Goal: Information Seeking & Learning: Check status

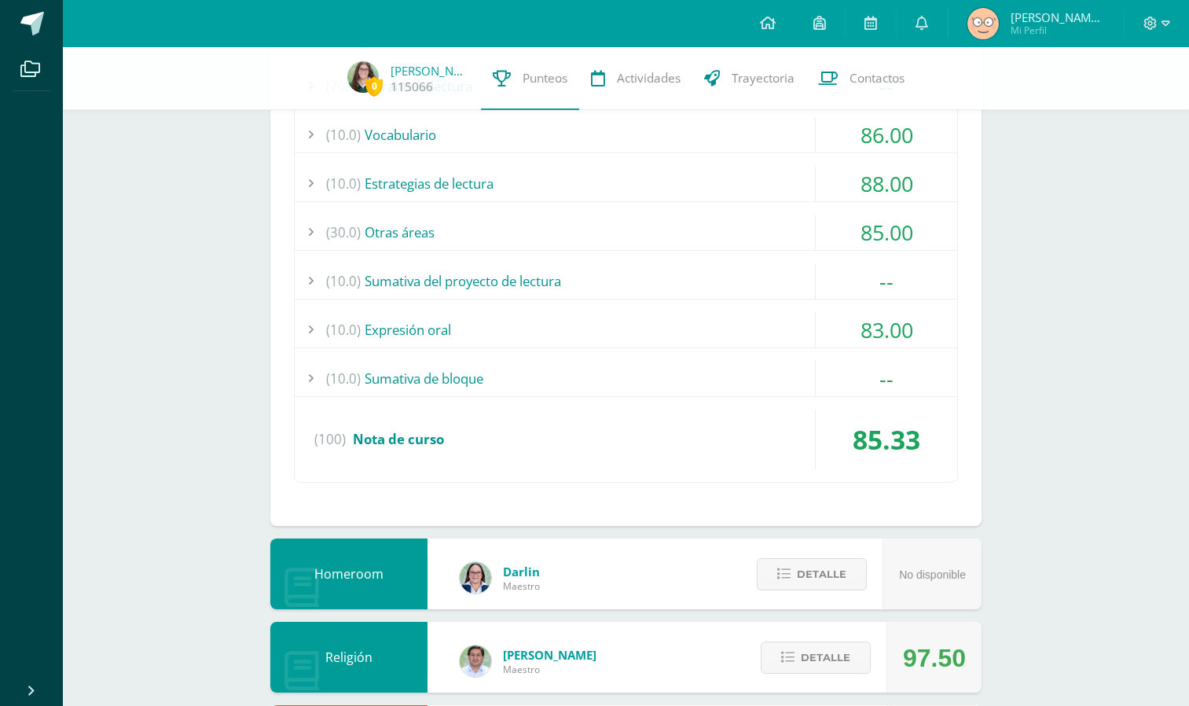
scroll to position [1349, 0]
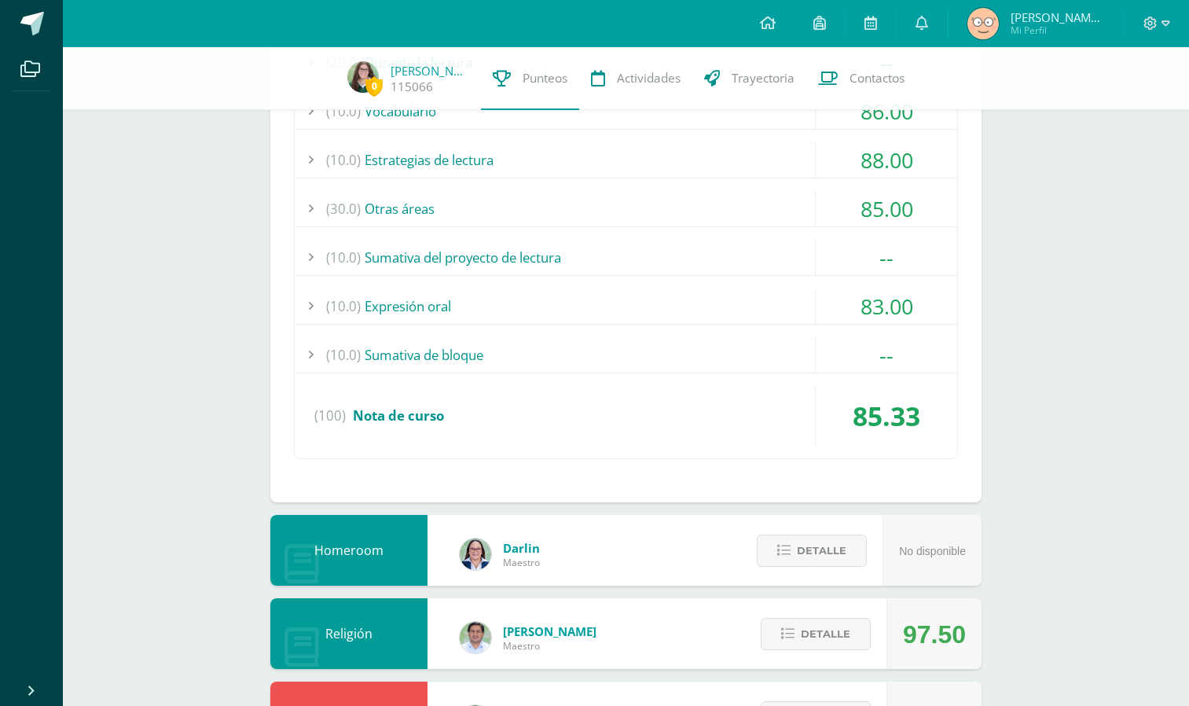
drag, startPoint x: 0, startPoint y: 0, endPoint x: 569, endPoint y: 196, distance: 601.8
click at [569, 196] on div "(30.0) Otras áreas" at bounding box center [626, 208] width 663 height 35
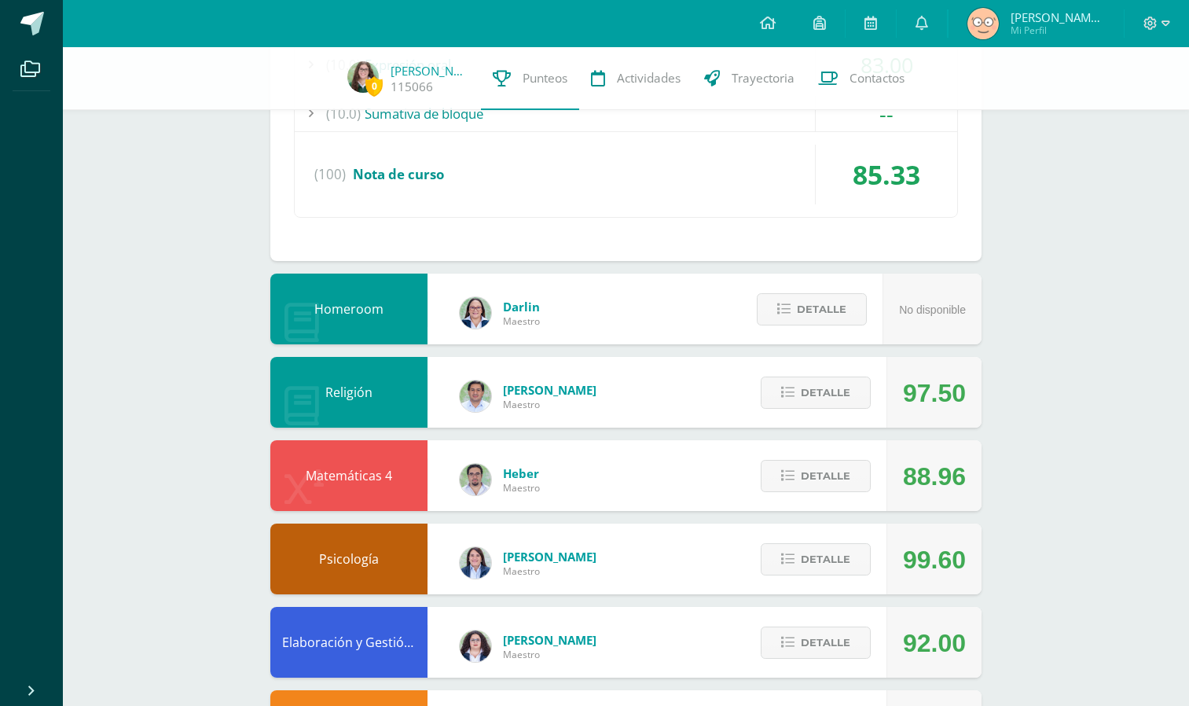
scroll to position [1591, 0]
click at [791, 386] on icon at bounding box center [787, 391] width 13 height 13
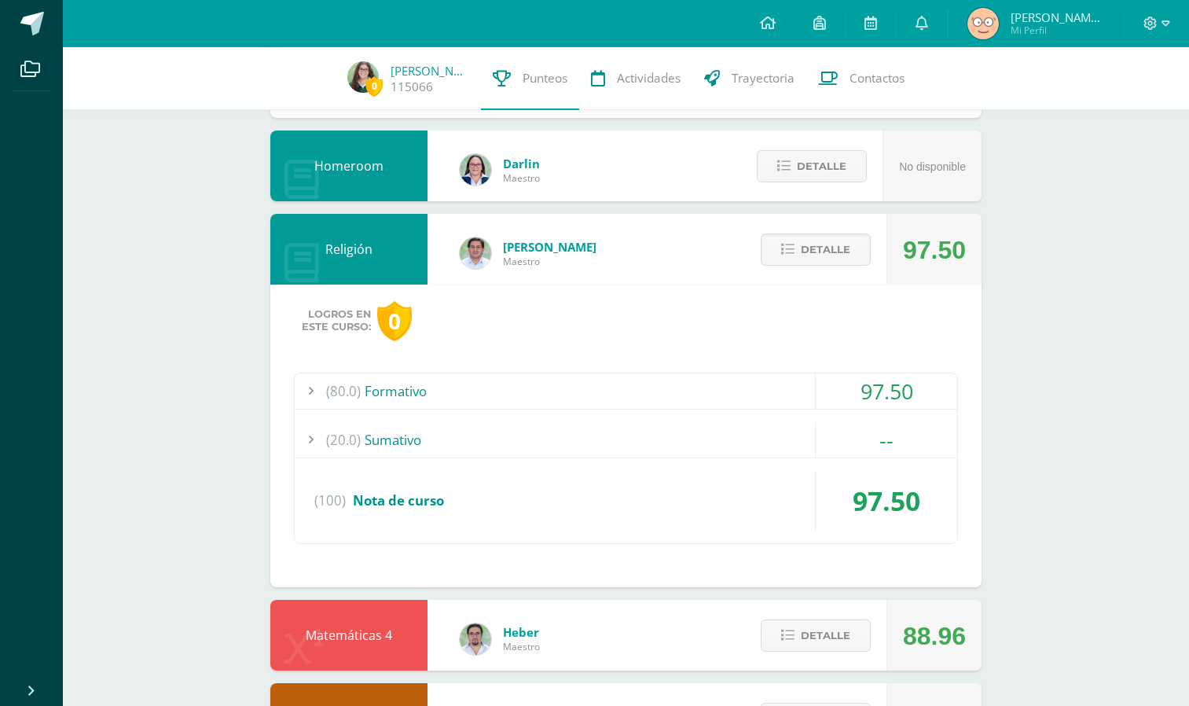
scroll to position [1738, 0]
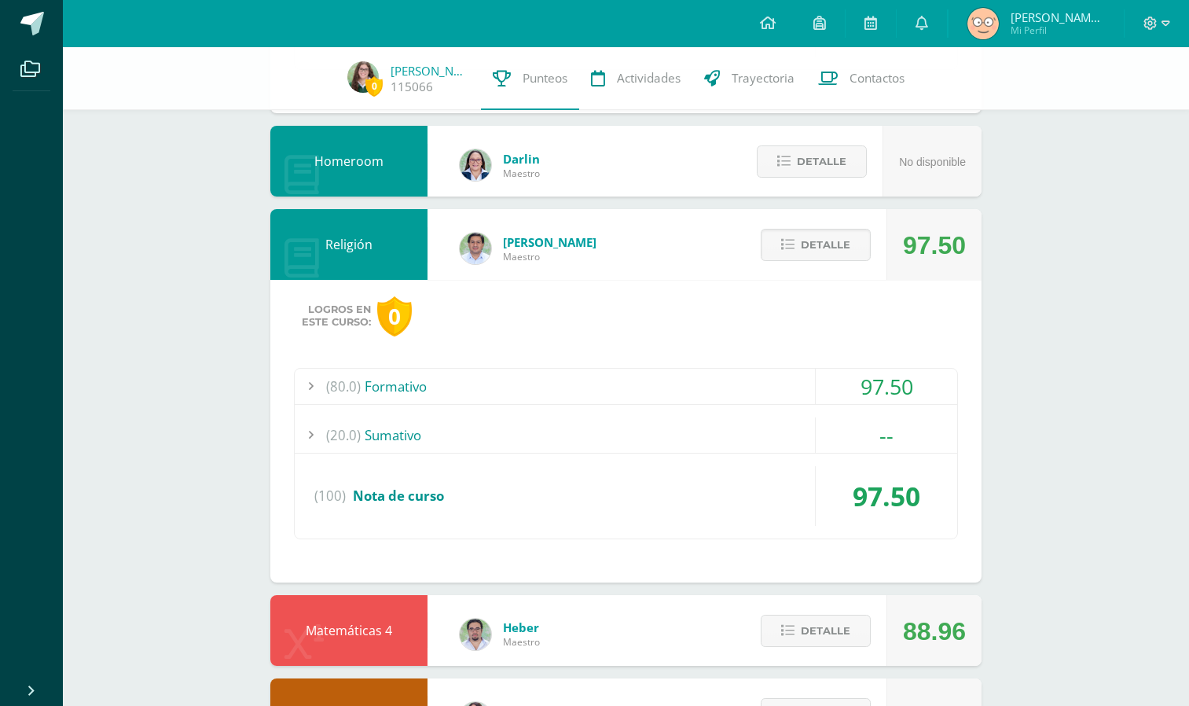
click at [626, 421] on div "(20.0) [GEOGRAPHIC_DATA]" at bounding box center [626, 434] width 663 height 35
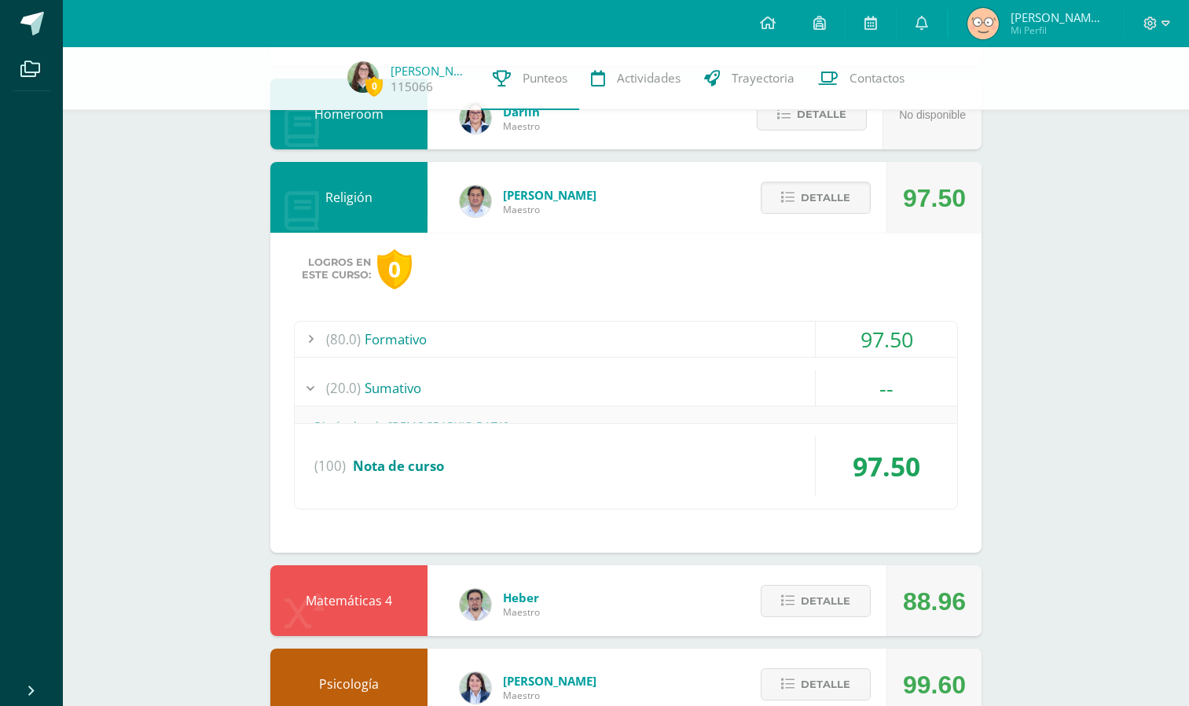
scroll to position [1512, 0]
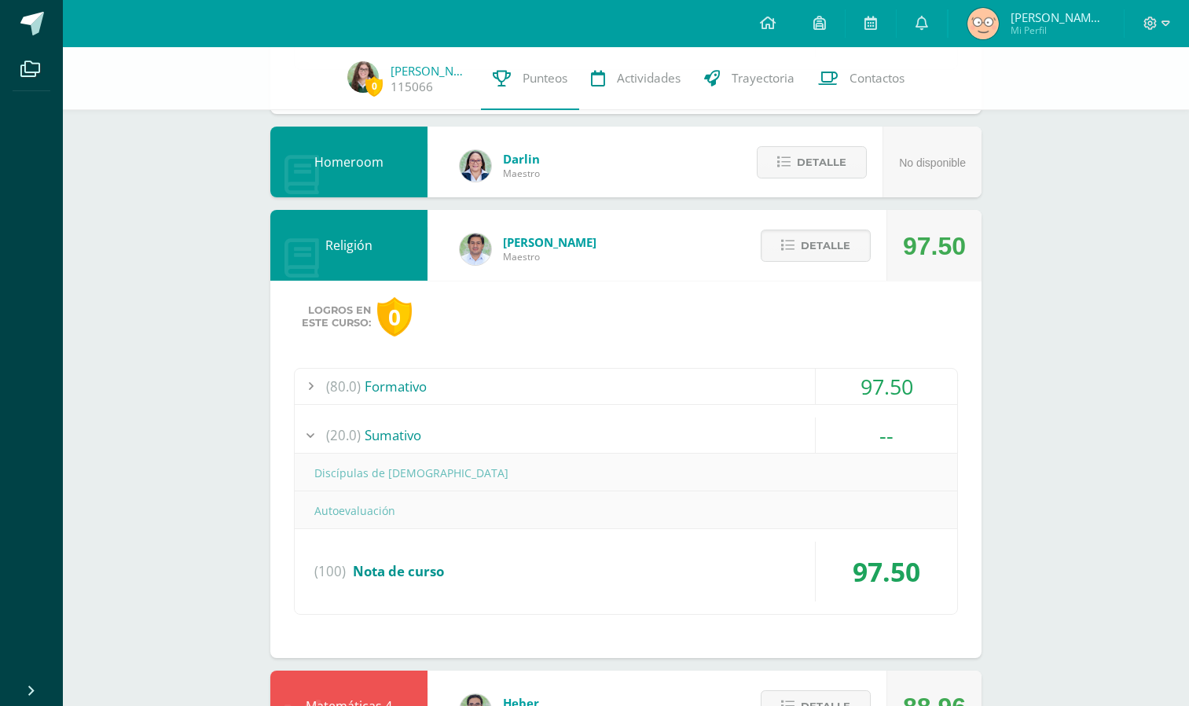
click at [509, 380] on div "(80.0) Formativo" at bounding box center [626, 386] width 663 height 35
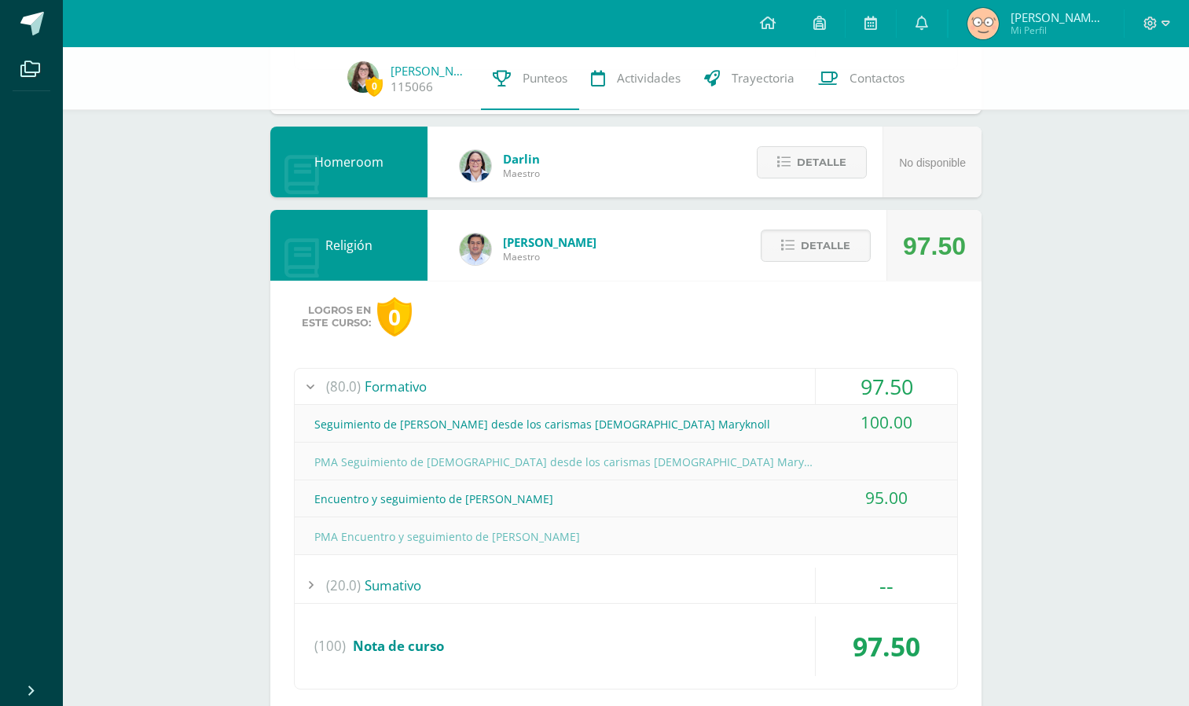
click at [509, 380] on div "(80.0) Formativo" at bounding box center [626, 386] width 663 height 35
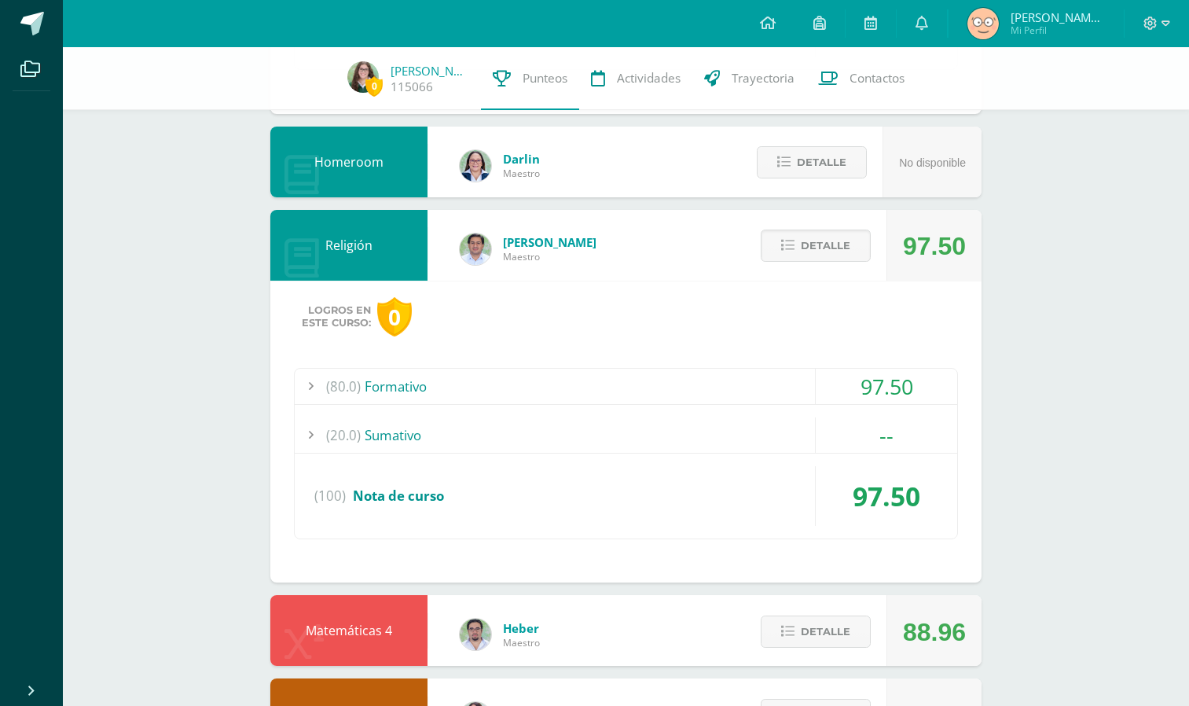
click at [565, 423] on div "(20.0) [GEOGRAPHIC_DATA]" at bounding box center [626, 434] width 663 height 35
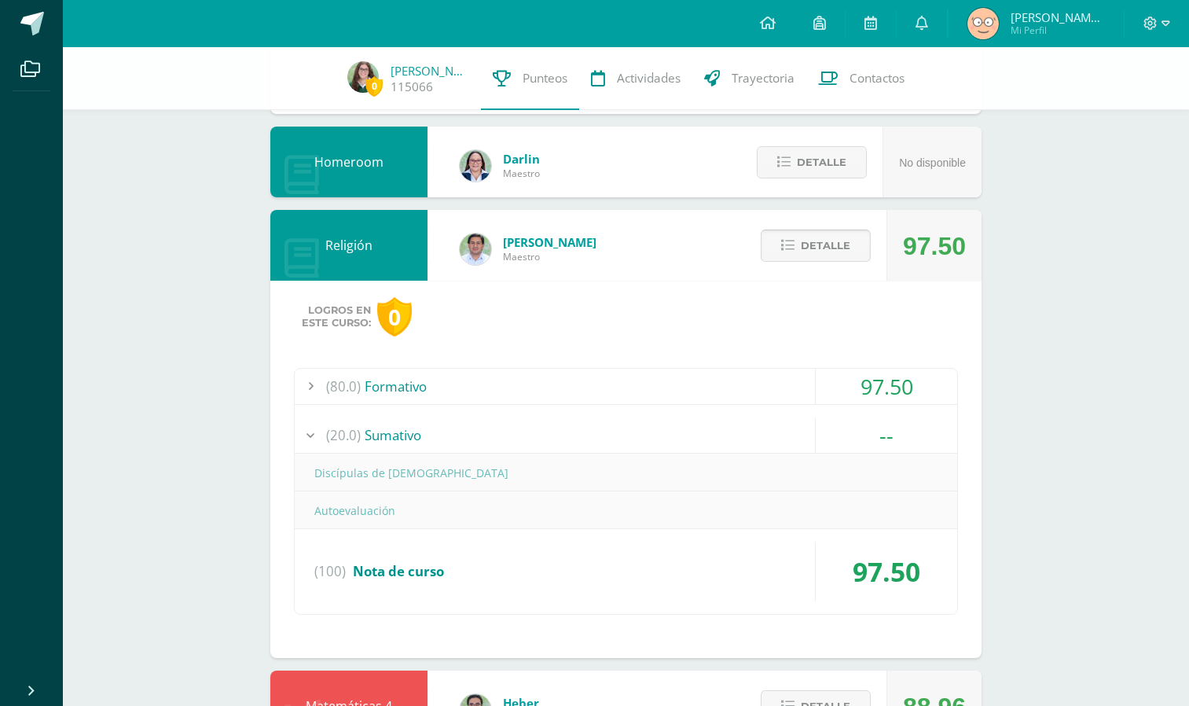
click at [777, 242] on button "Detalle" at bounding box center [816, 246] width 110 height 32
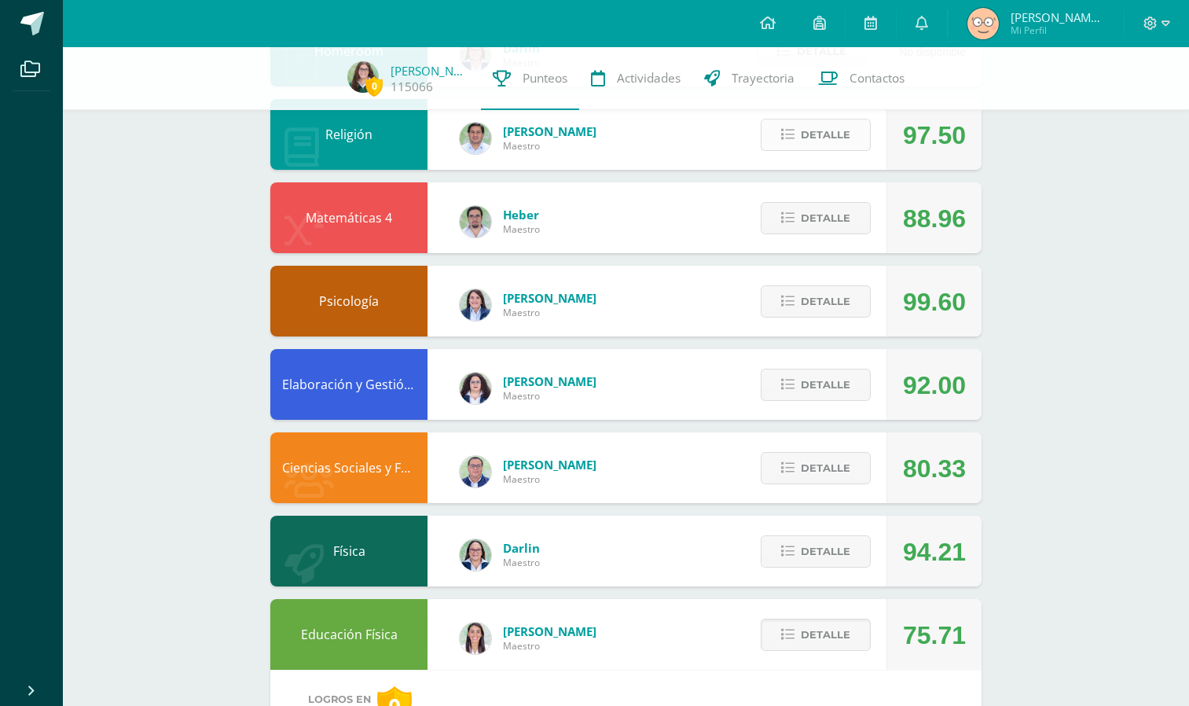
scroll to position [2004, 0]
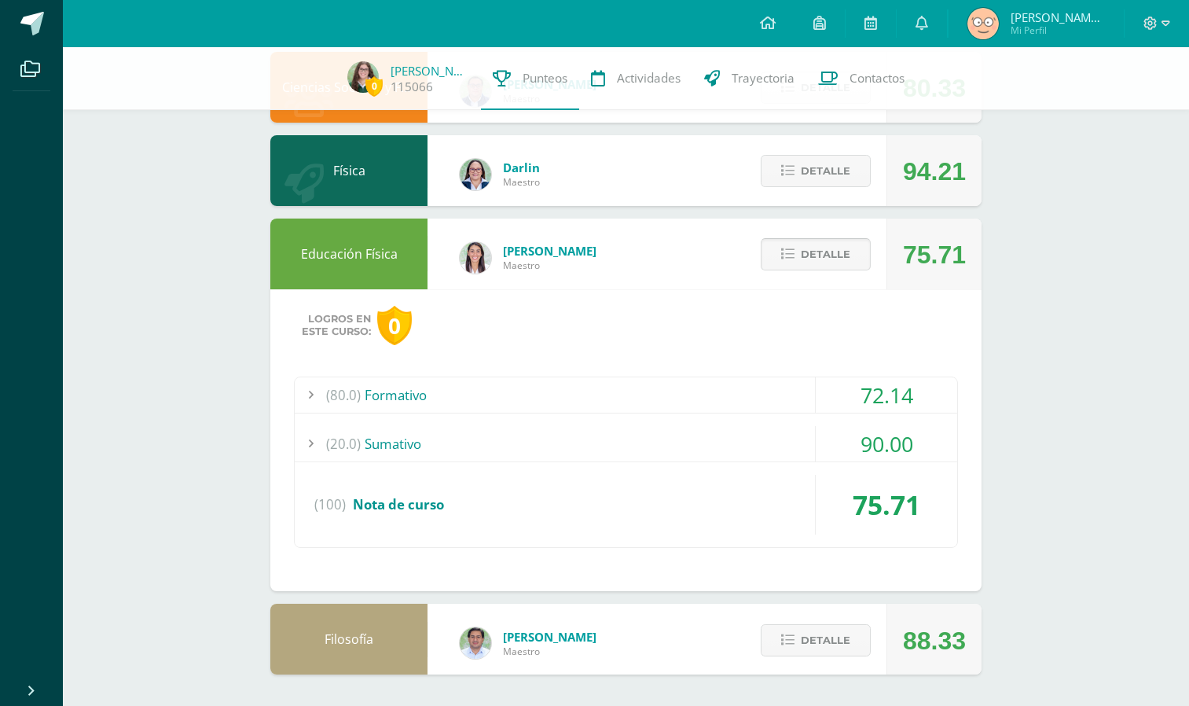
click at [806, 262] on span "Detalle" at bounding box center [826, 254] width 50 height 29
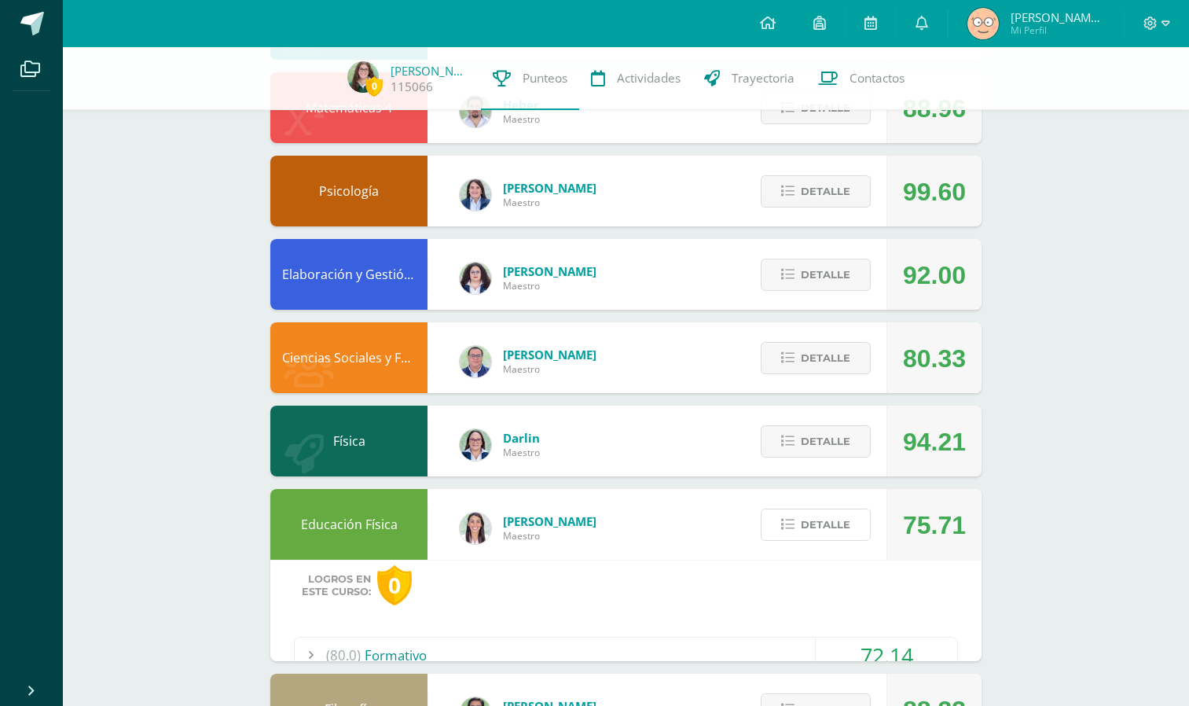
scroll to position [1702, 0]
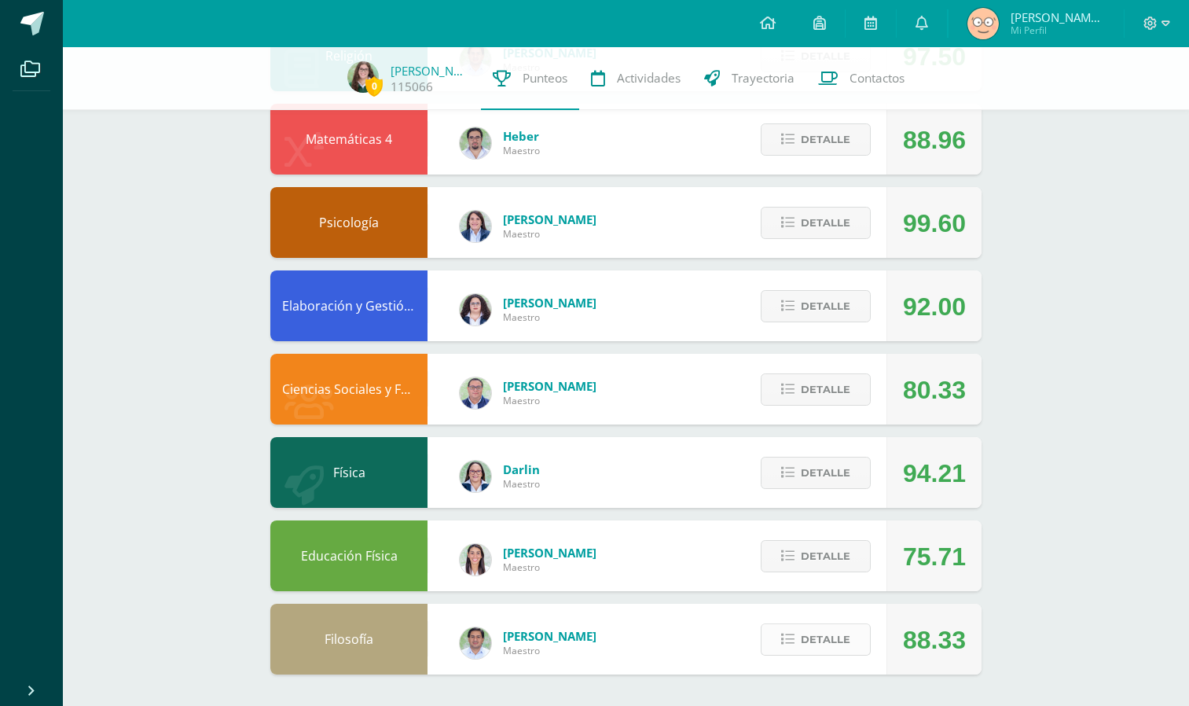
click at [794, 633] on icon at bounding box center [787, 639] width 13 height 13
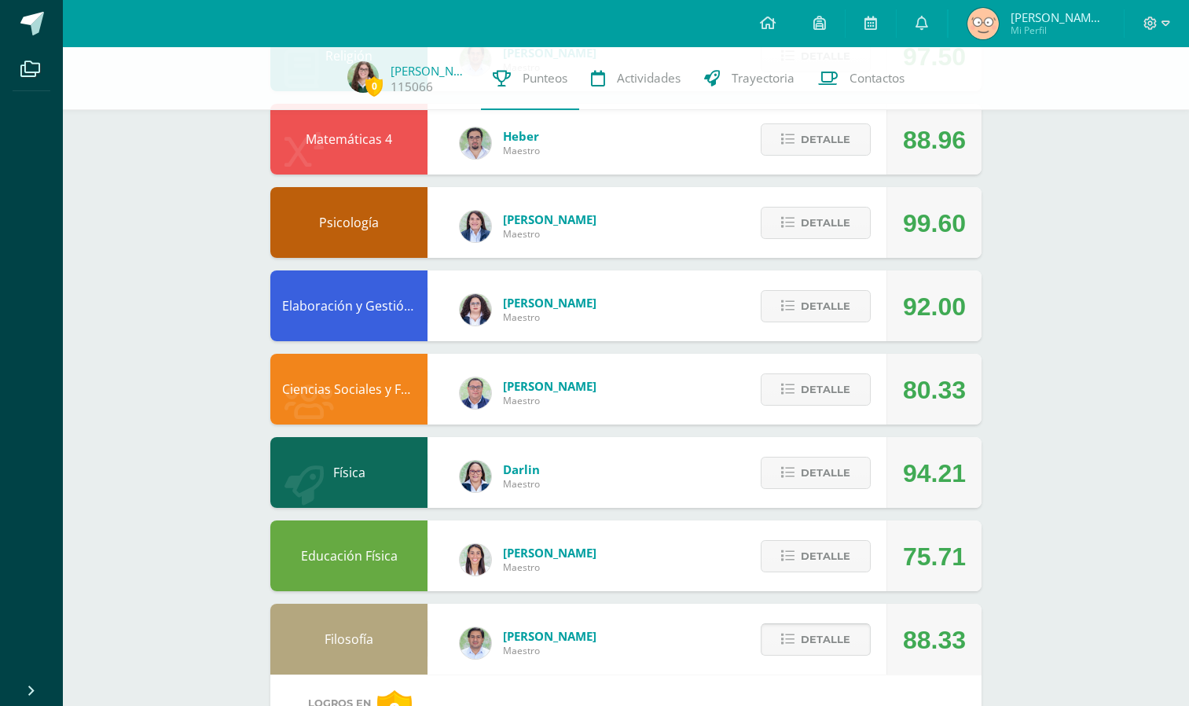
scroll to position [2004, 0]
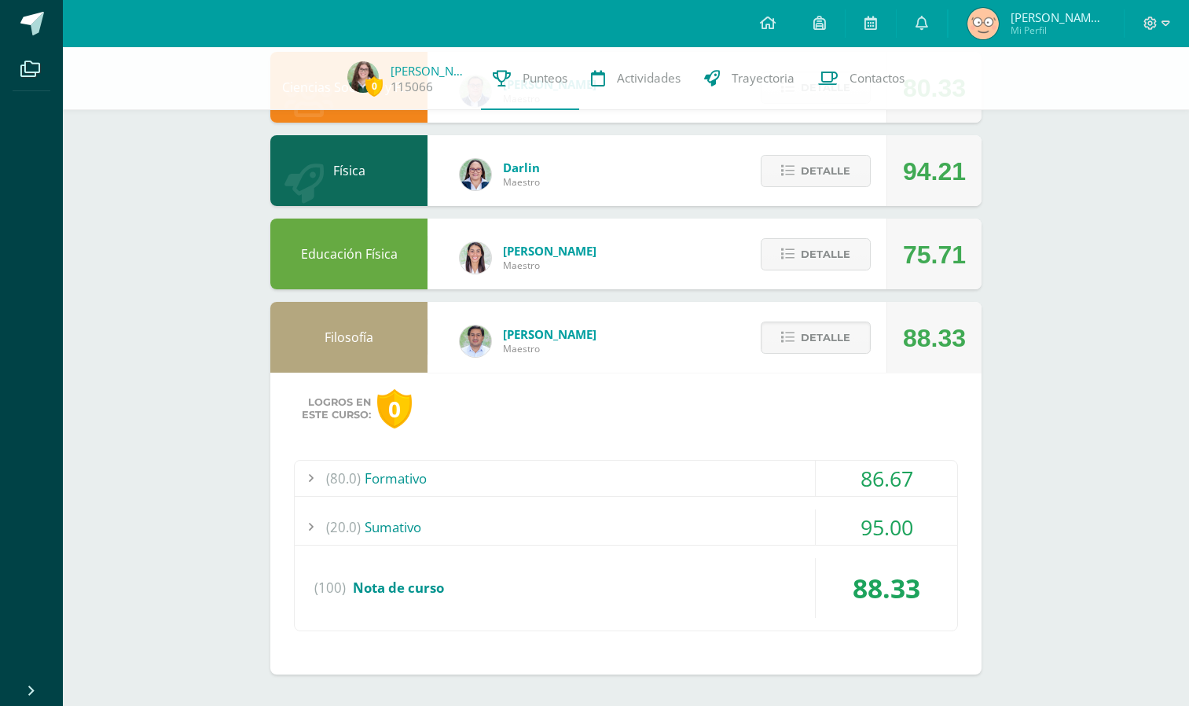
click at [788, 521] on div "(20.0) [GEOGRAPHIC_DATA]" at bounding box center [626, 526] width 663 height 35
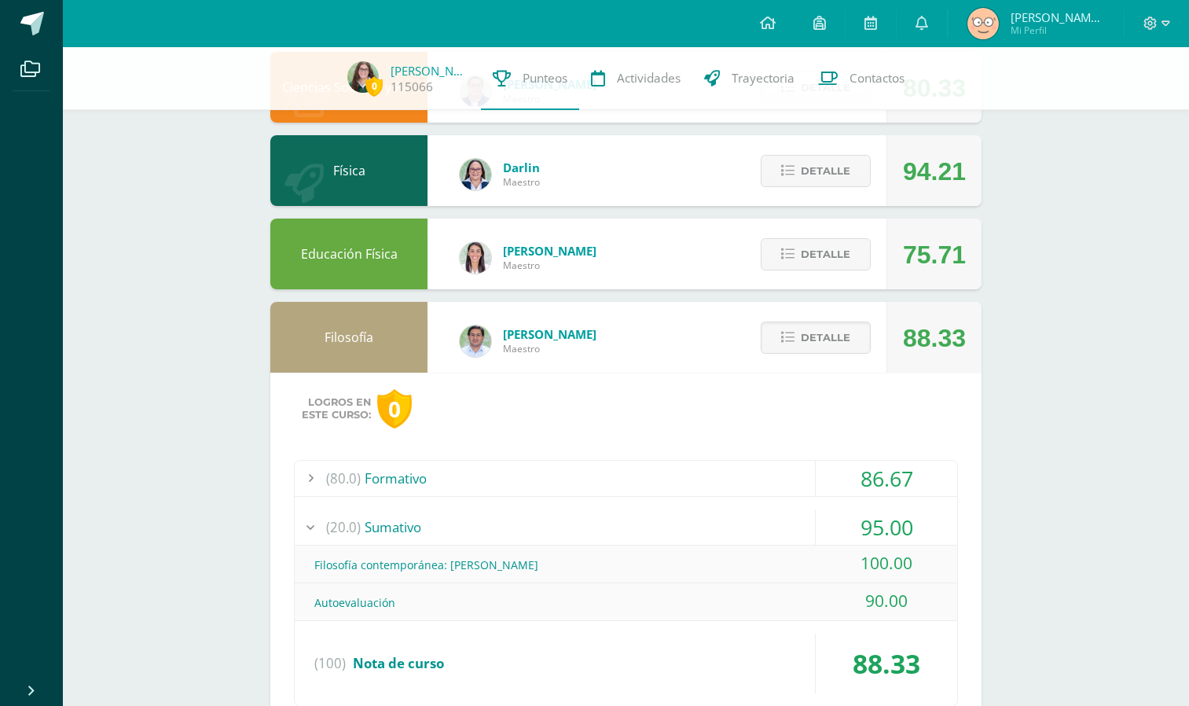
click at [788, 521] on div "(20.0) [GEOGRAPHIC_DATA]" at bounding box center [626, 526] width 663 height 35
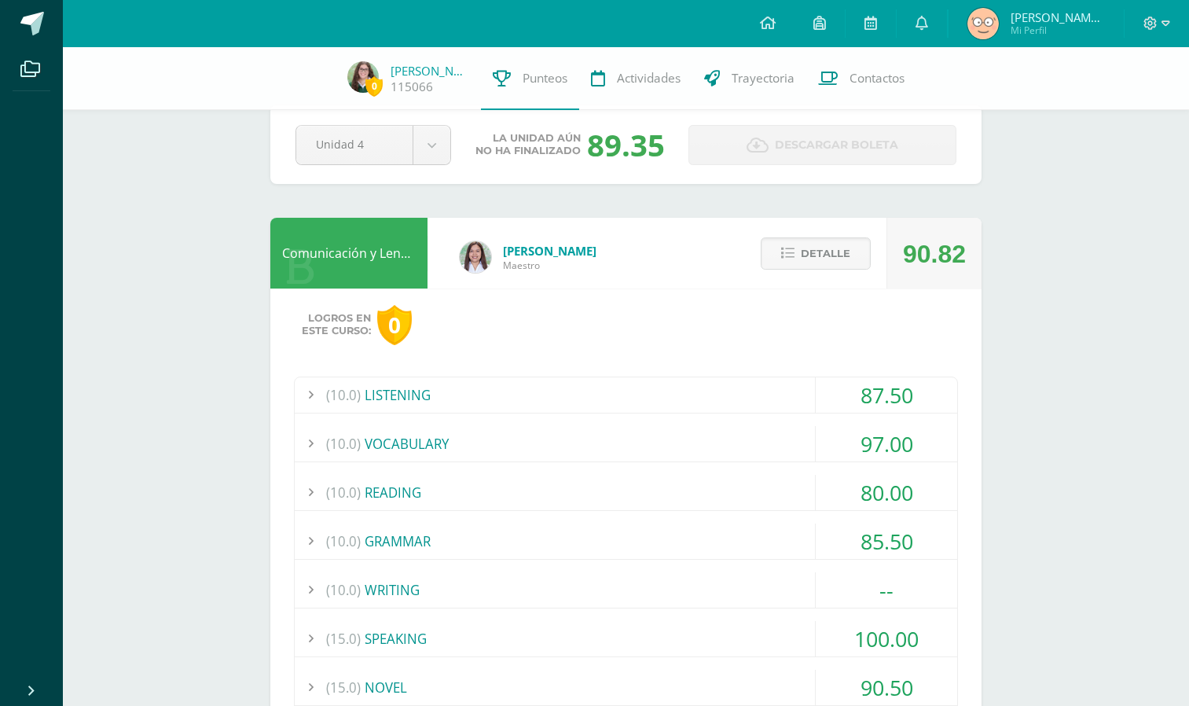
scroll to position [0, 0]
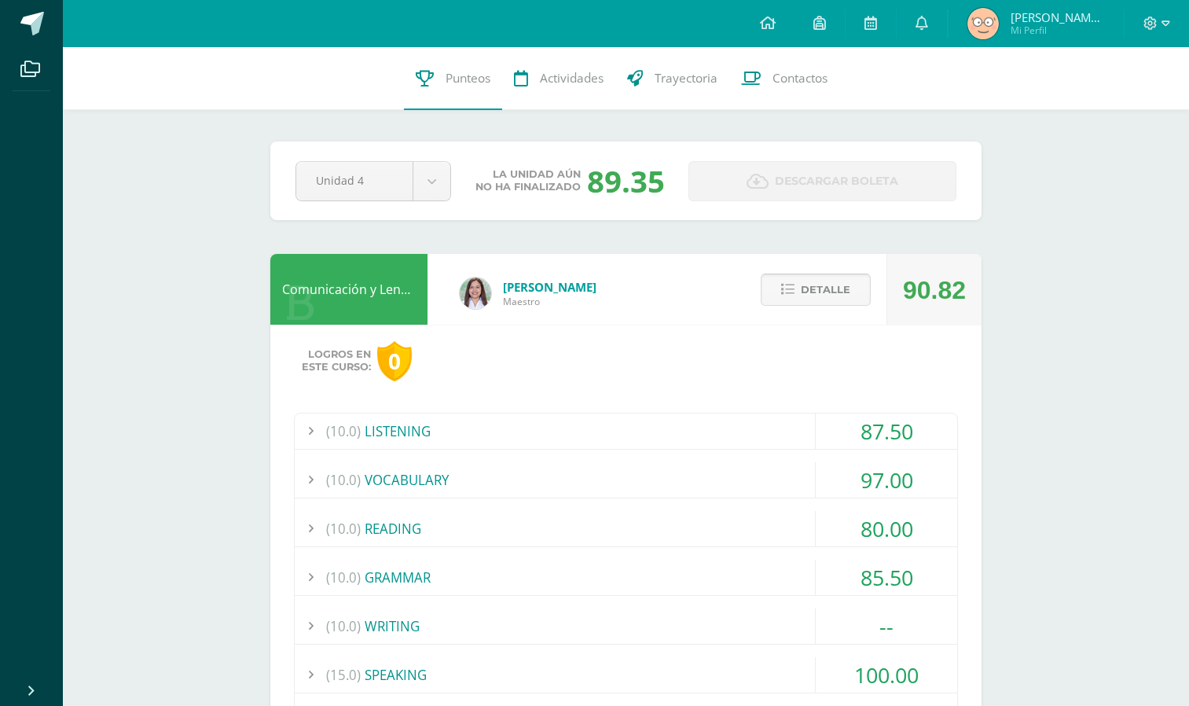
click at [812, 277] on span "Detalle" at bounding box center [826, 289] width 50 height 29
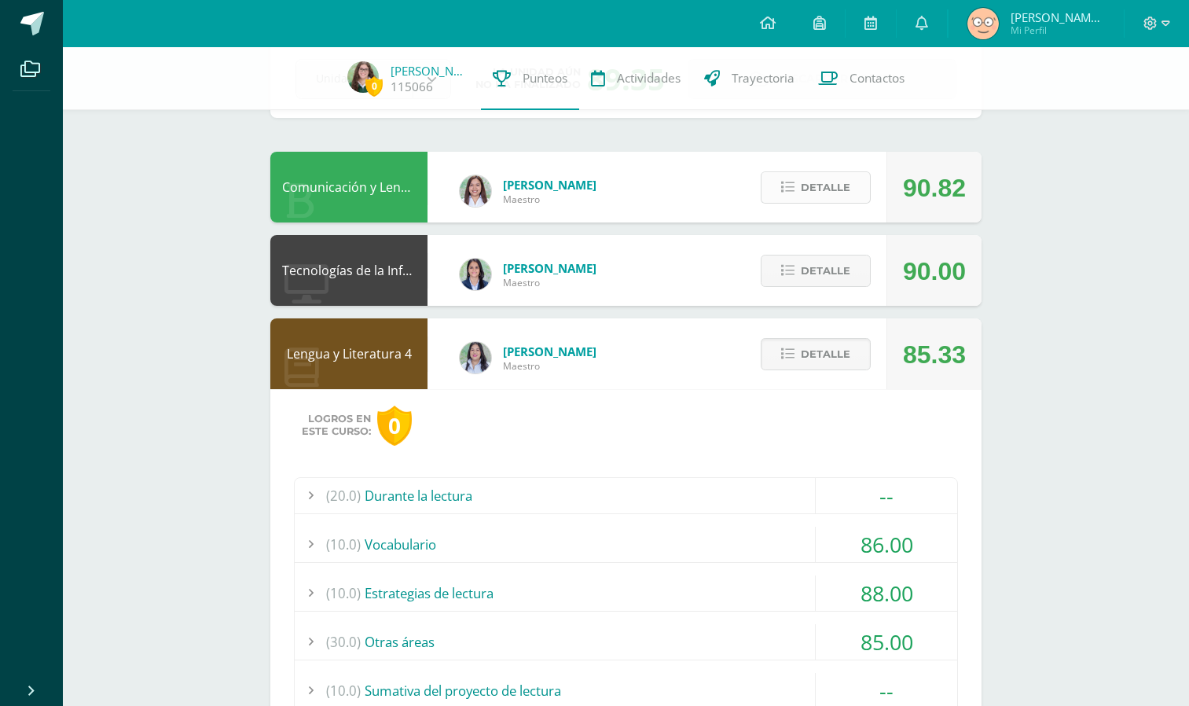
scroll to position [108, 0]
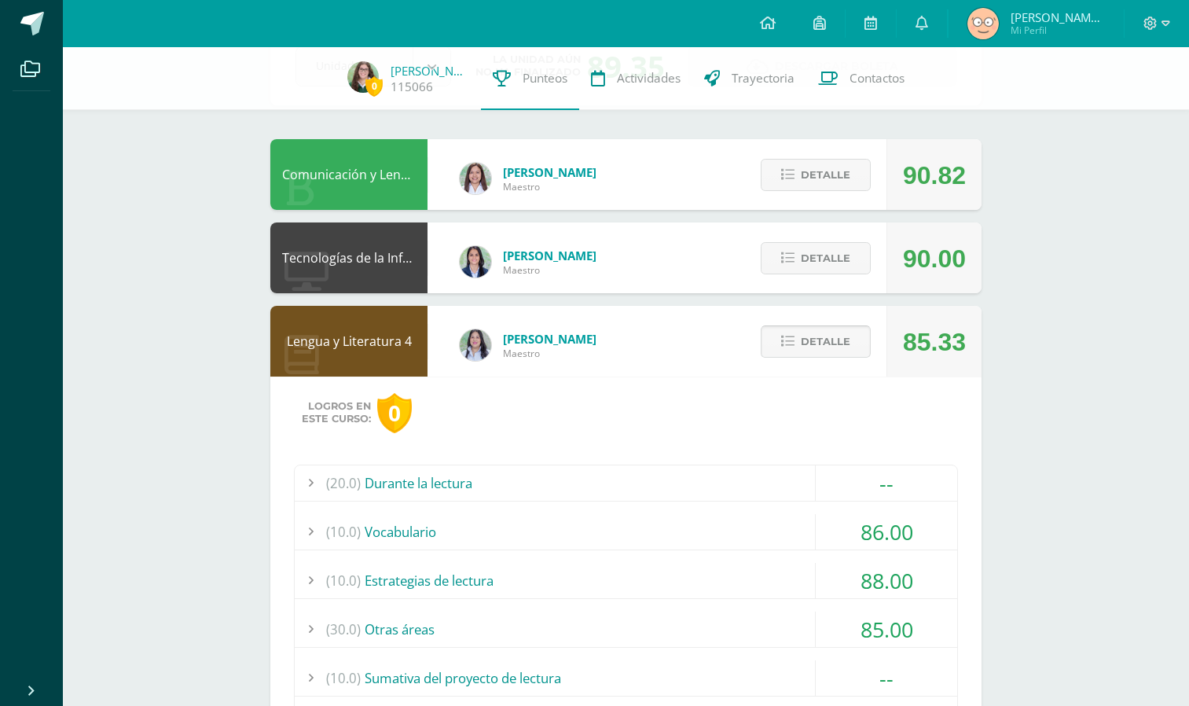
click at [824, 334] on span "Detalle" at bounding box center [826, 341] width 50 height 29
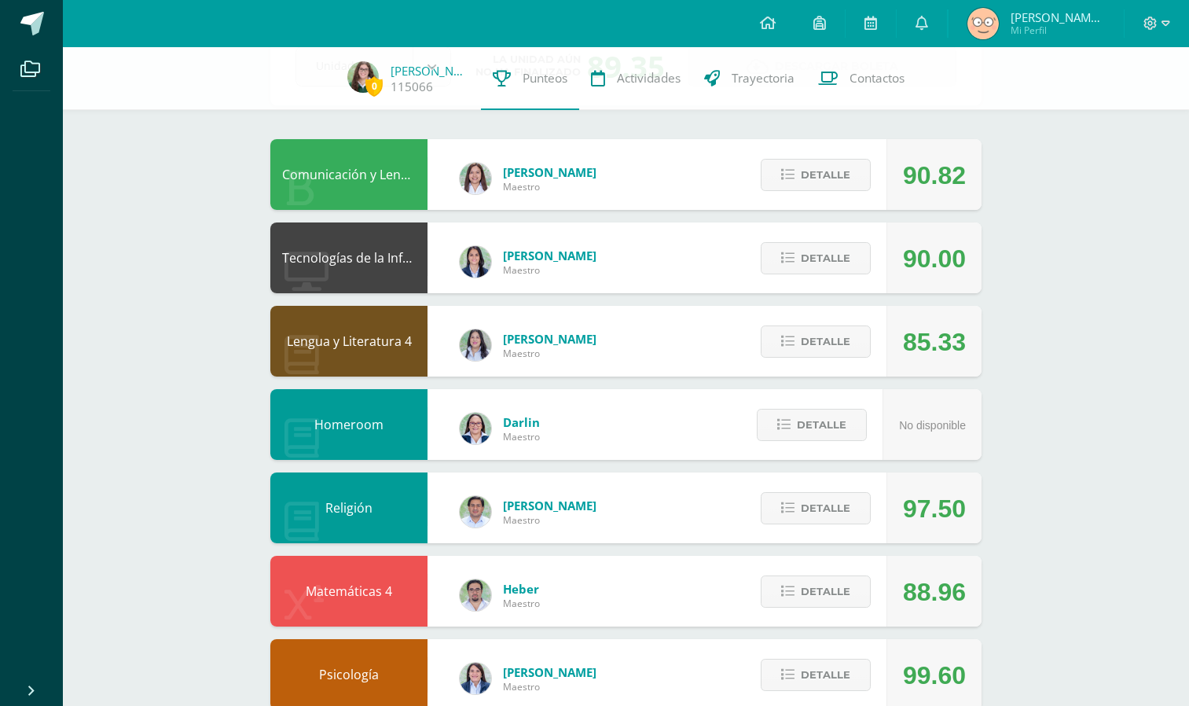
click at [818, 241] on div "Detalle" at bounding box center [811, 257] width 149 height 71
click at [820, 257] on span "Detalle" at bounding box center [826, 258] width 50 height 29
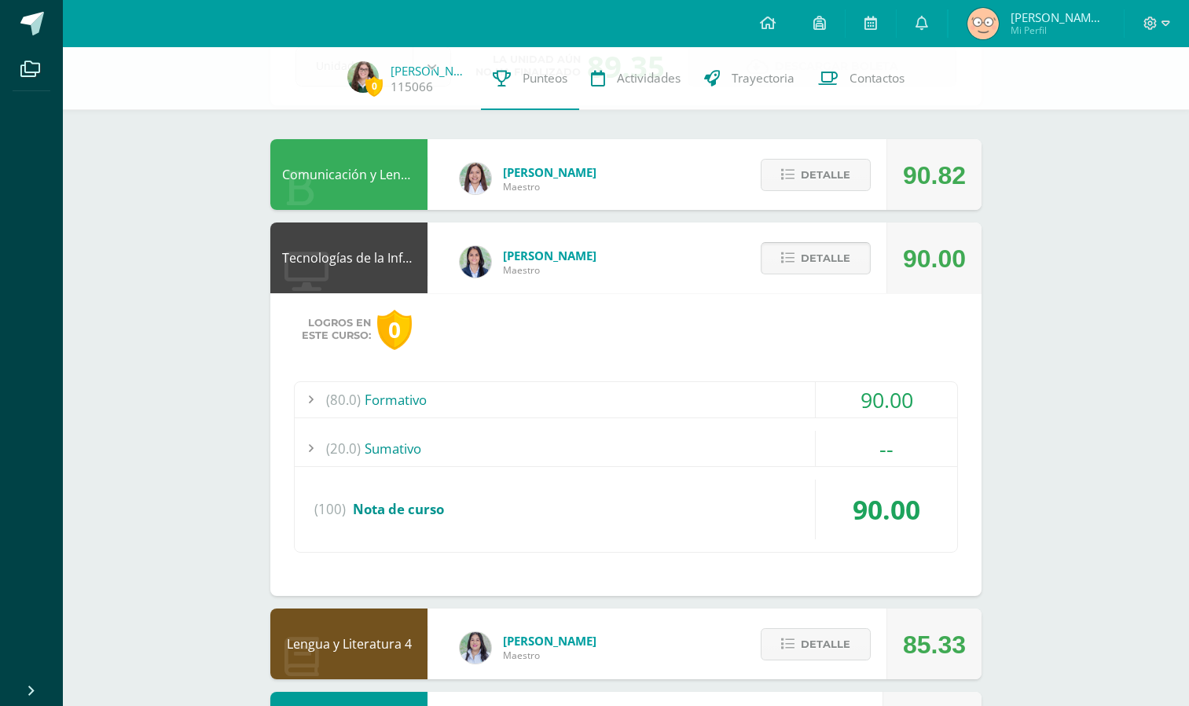
click at [820, 257] on span "Detalle" at bounding box center [826, 258] width 50 height 29
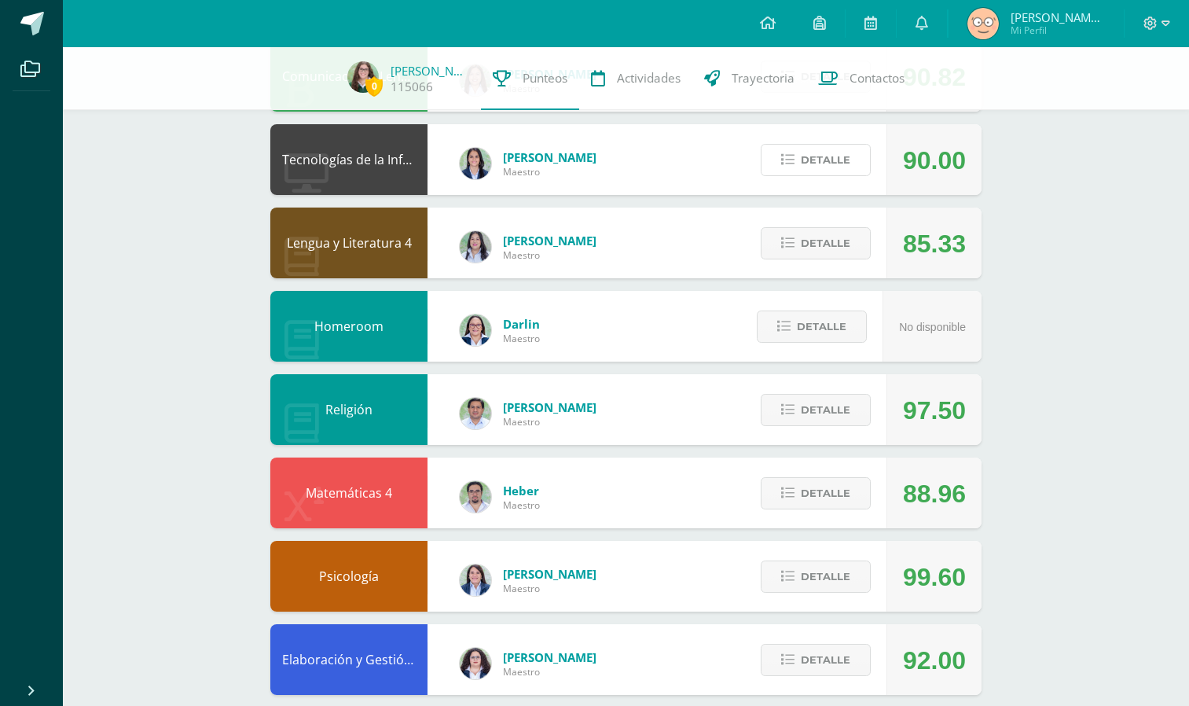
scroll to position [208, 0]
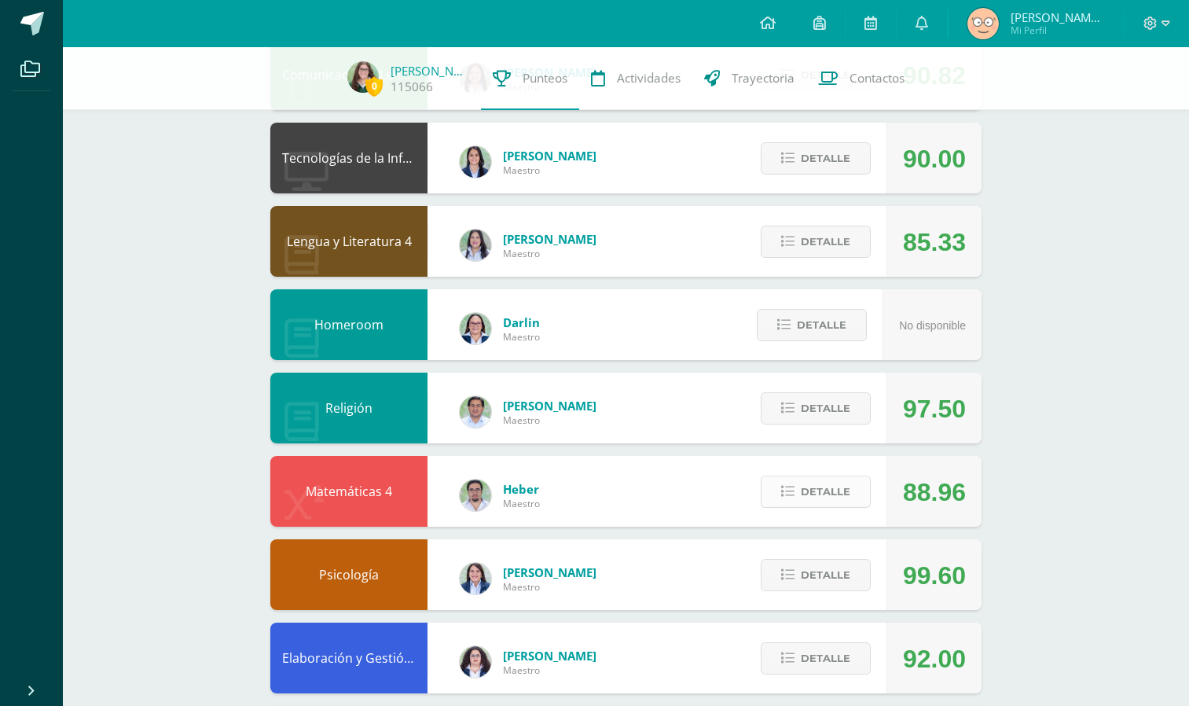
click at [819, 493] on span "Detalle" at bounding box center [826, 491] width 50 height 29
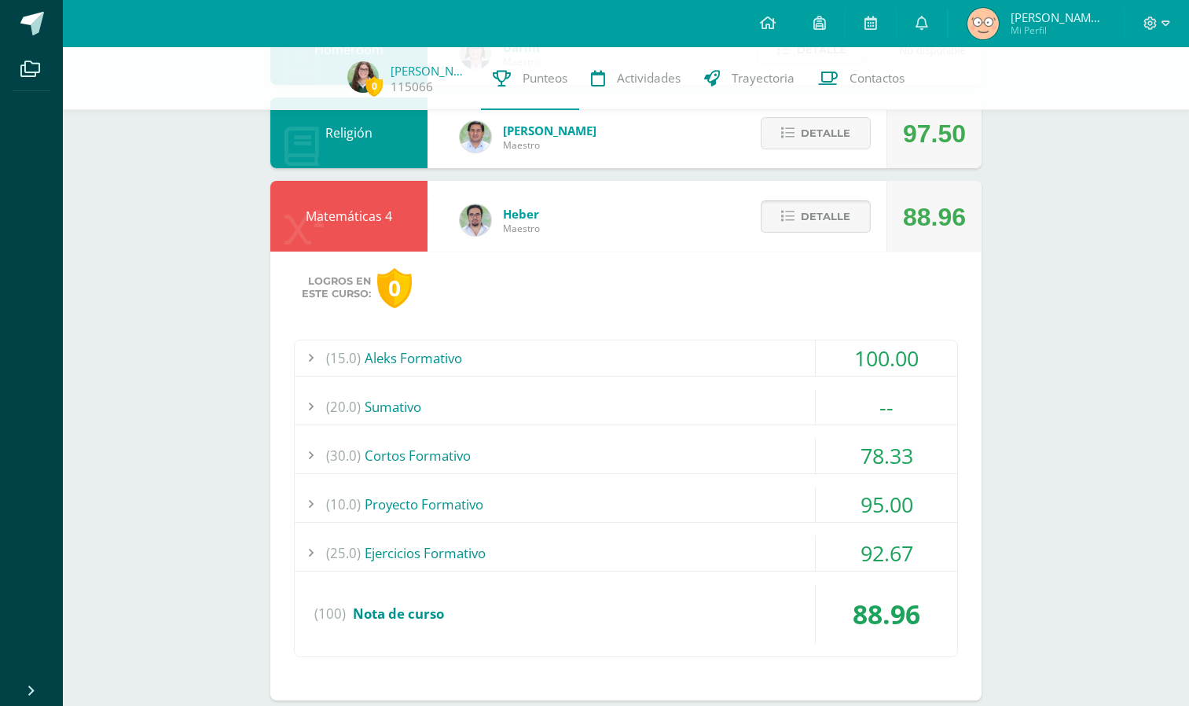
scroll to position [485, 0]
click at [722, 454] on div "(30.0) Cortos Formativo" at bounding box center [626, 453] width 663 height 35
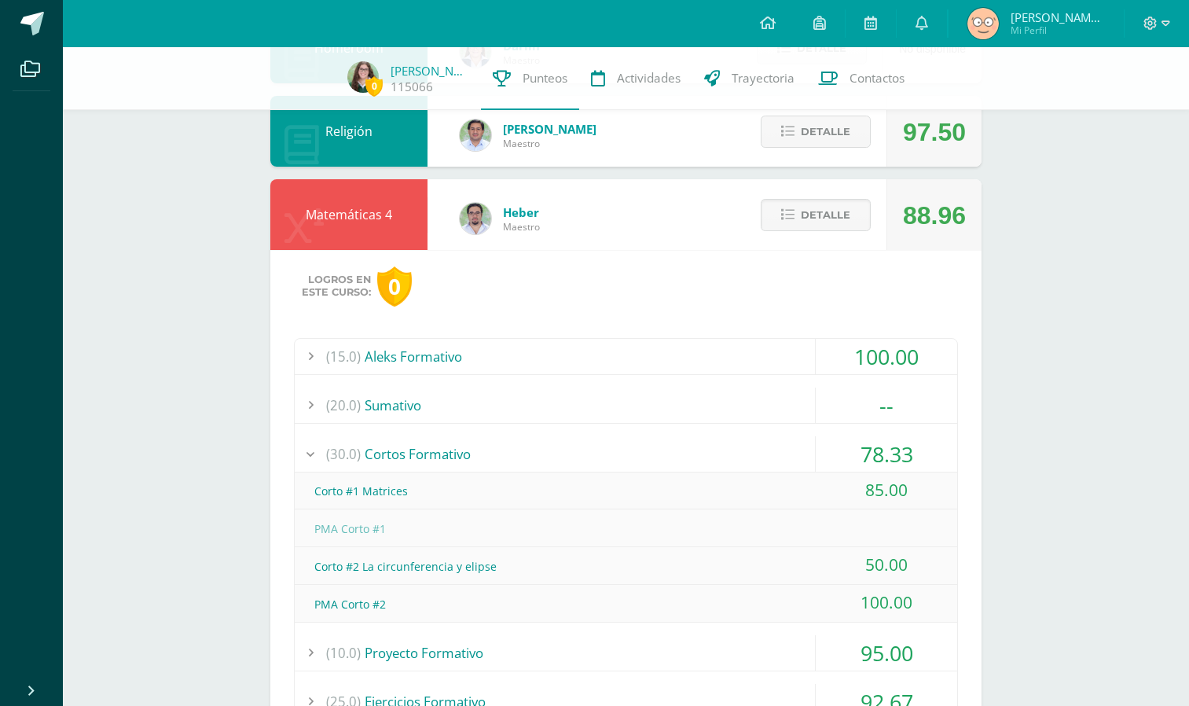
click at [722, 454] on div "(30.0) Cortos Formativo" at bounding box center [626, 453] width 663 height 35
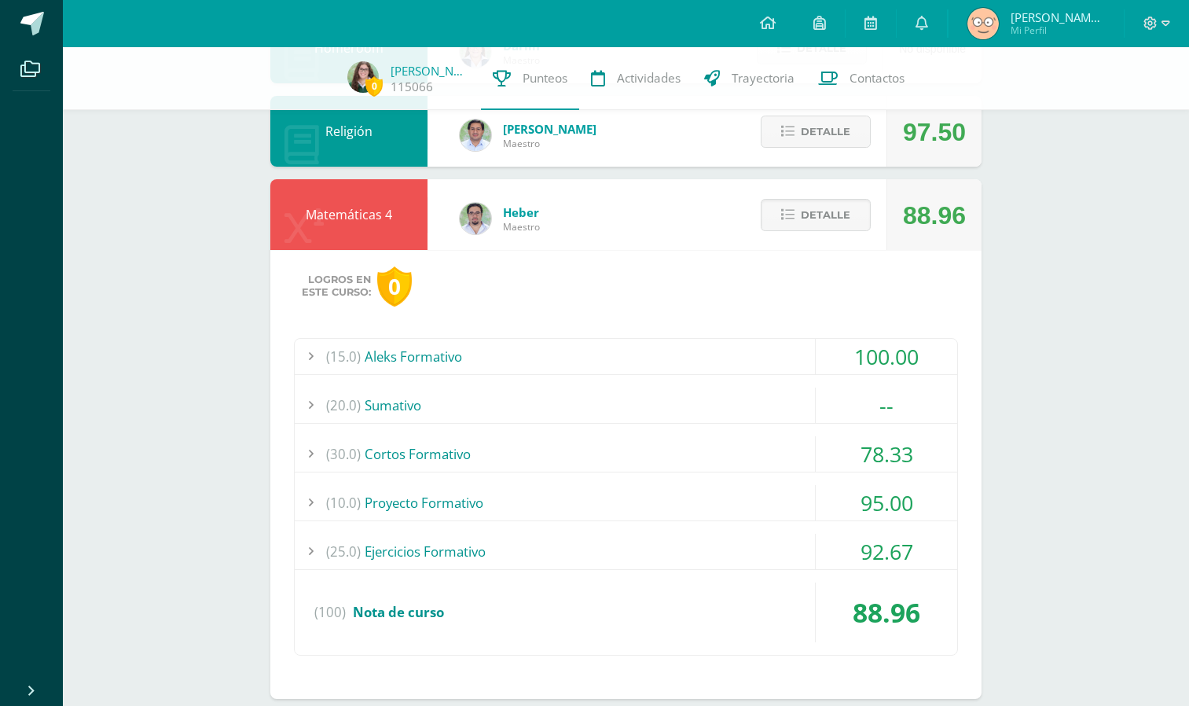
click at [722, 454] on div "(30.0) Cortos Formativo" at bounding box center [626, 453] width 663 height 35
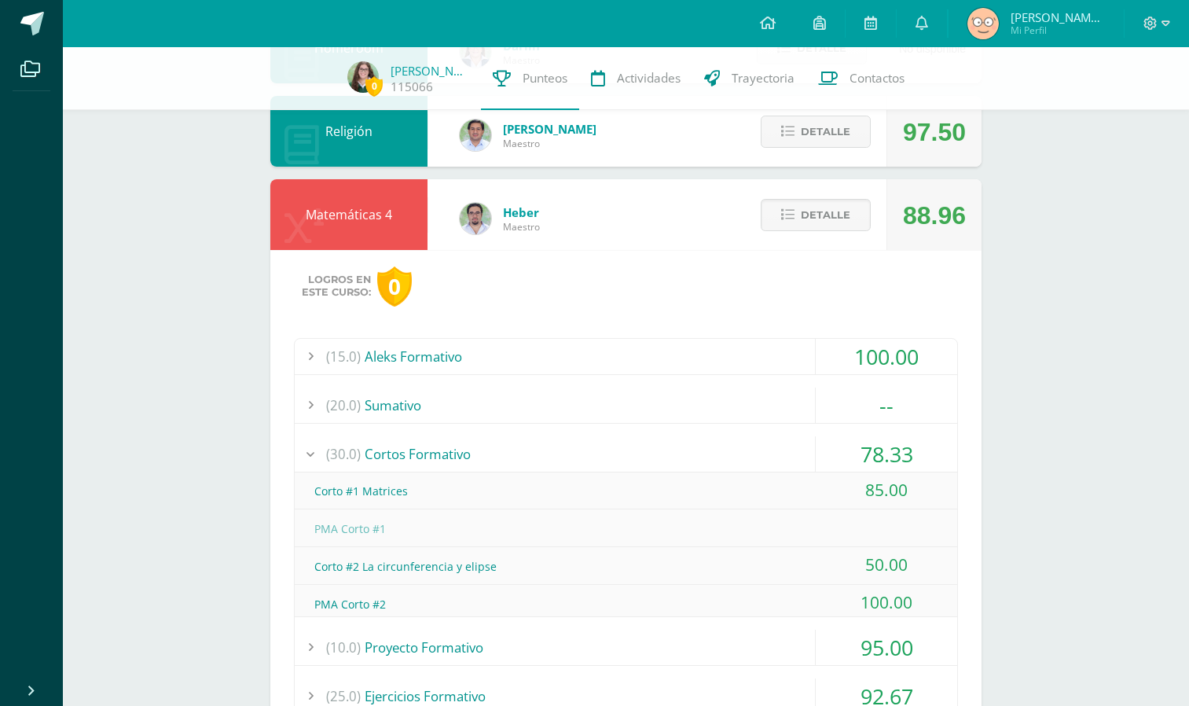
click at [722, 454] on div "(30.0) Cortos Formativo" at bounding box center [626, 453] width 663 height 35
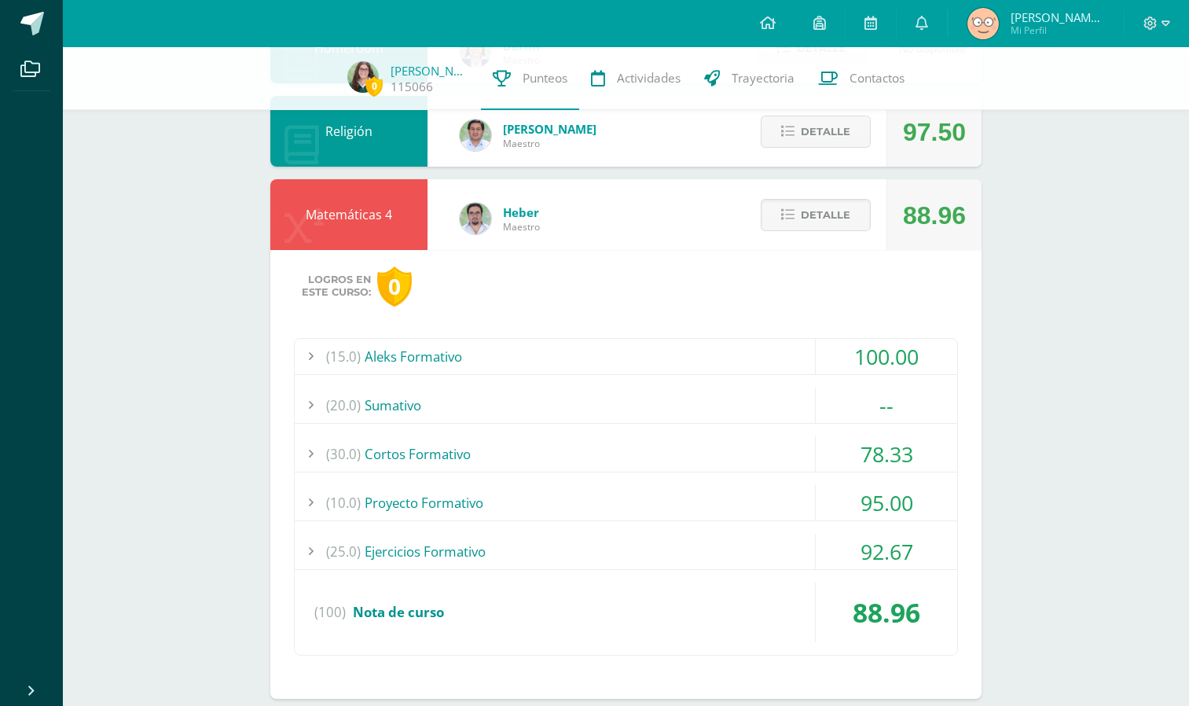
click at [676, 504] on div "(10.0) Proyecto Formativo" at bounding box center [626, 502] width 663 height 35
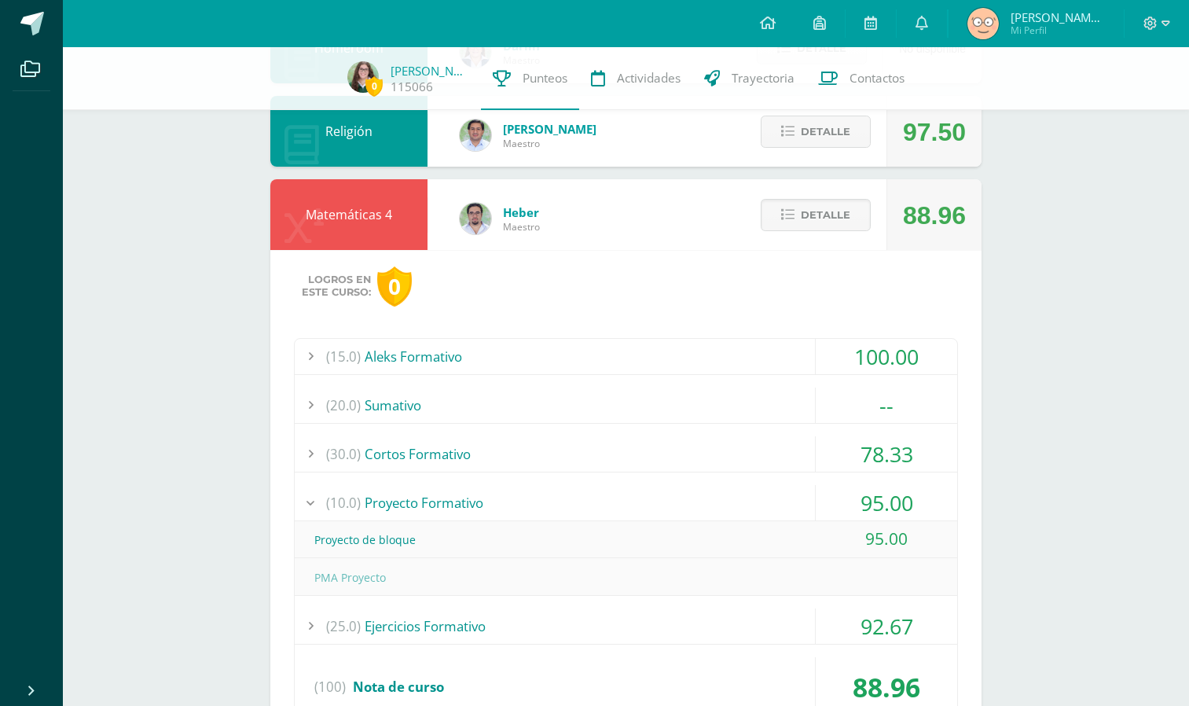
click at [676, 504] on div "(10.0) Proyecto Formativo" at bounding box center [626, 502] width 663 height 35
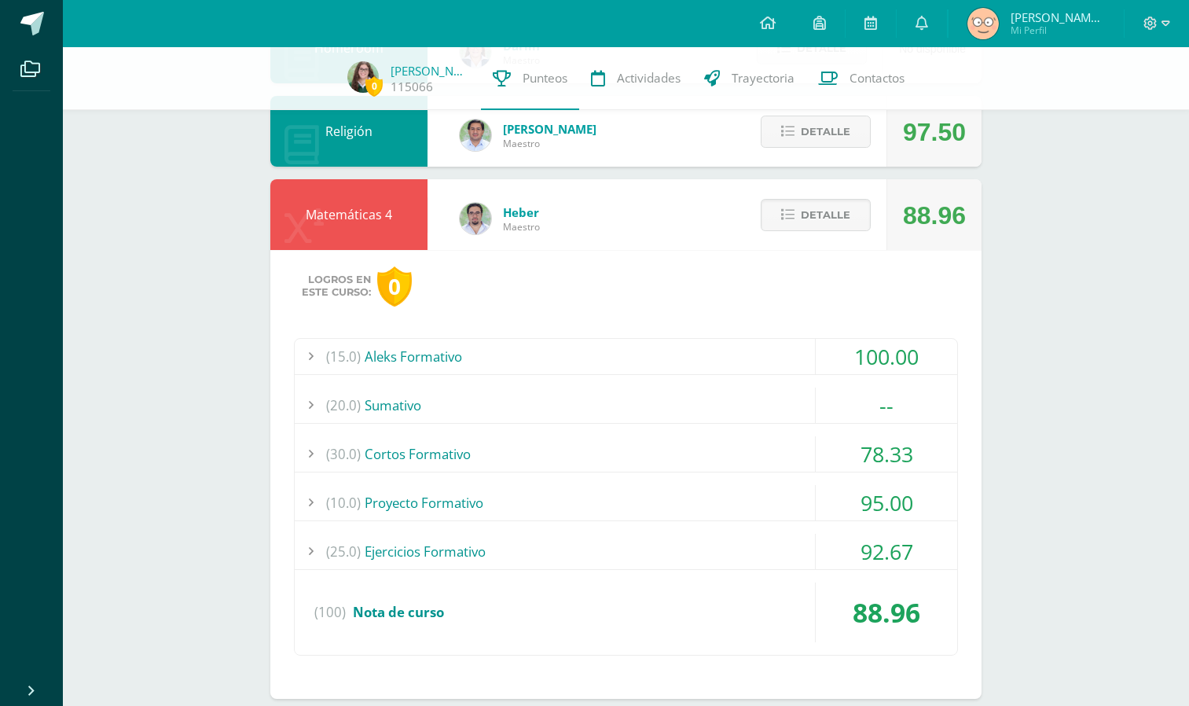
click at [675, 499] on div "(10.0) Proyecto Formativo" at bounding box center [626, 502] width 663 height 35
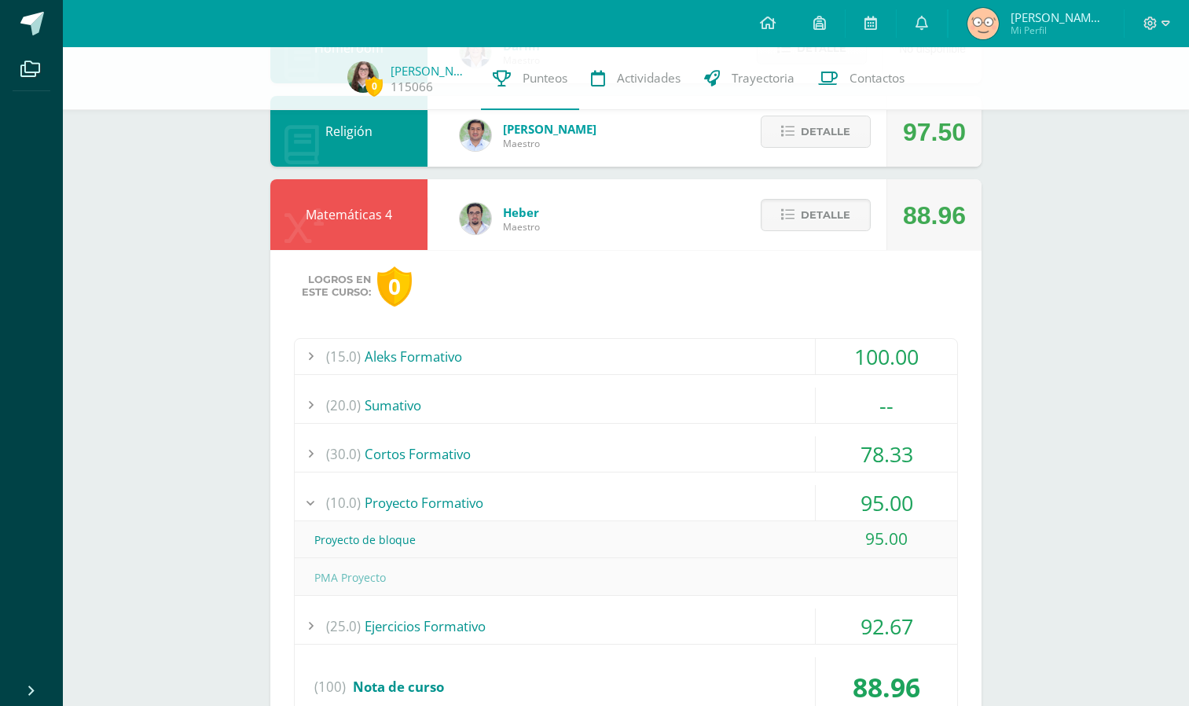
click at [675, 499] on div "(10.0) Proyecto Formativo" at bounding box center [626, 502] width 663 height 35
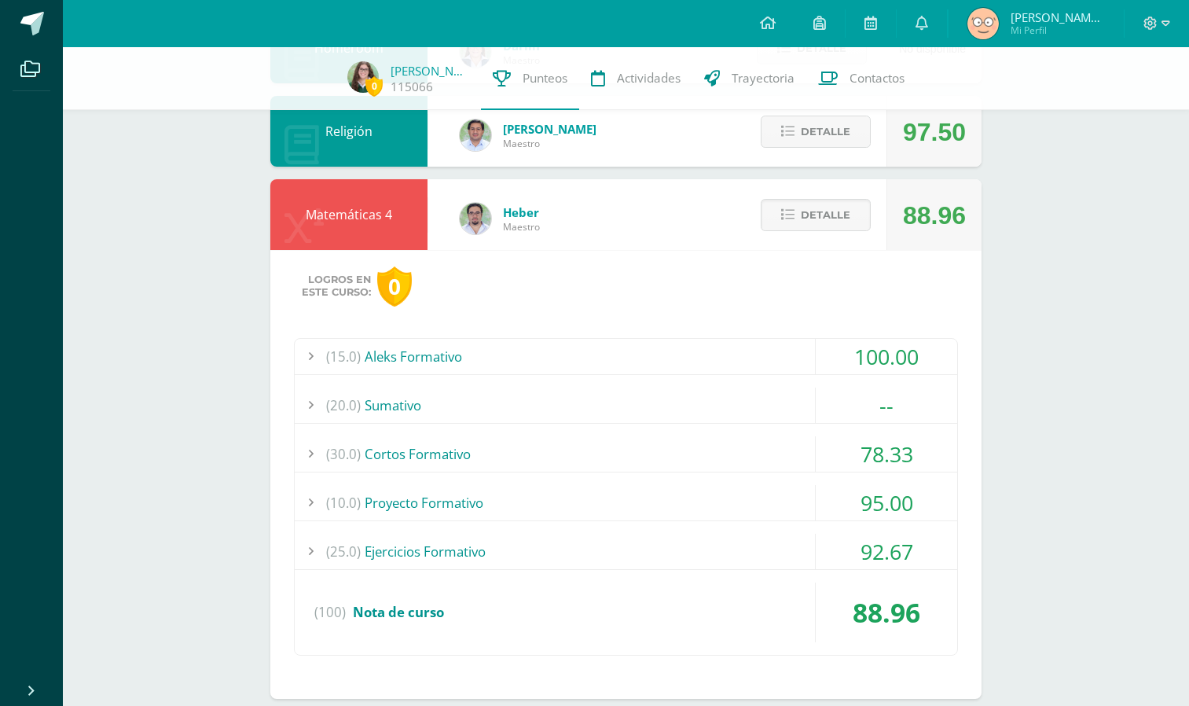
click at [691, 555] on div "(25.0) Ejercicios Formativo" at bounding box center [626, 551] width 663 height 35
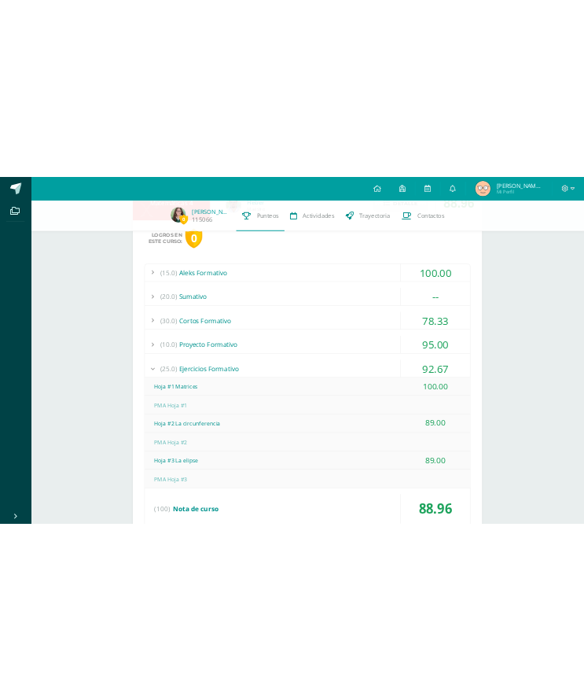
scroll to position [647, 0]
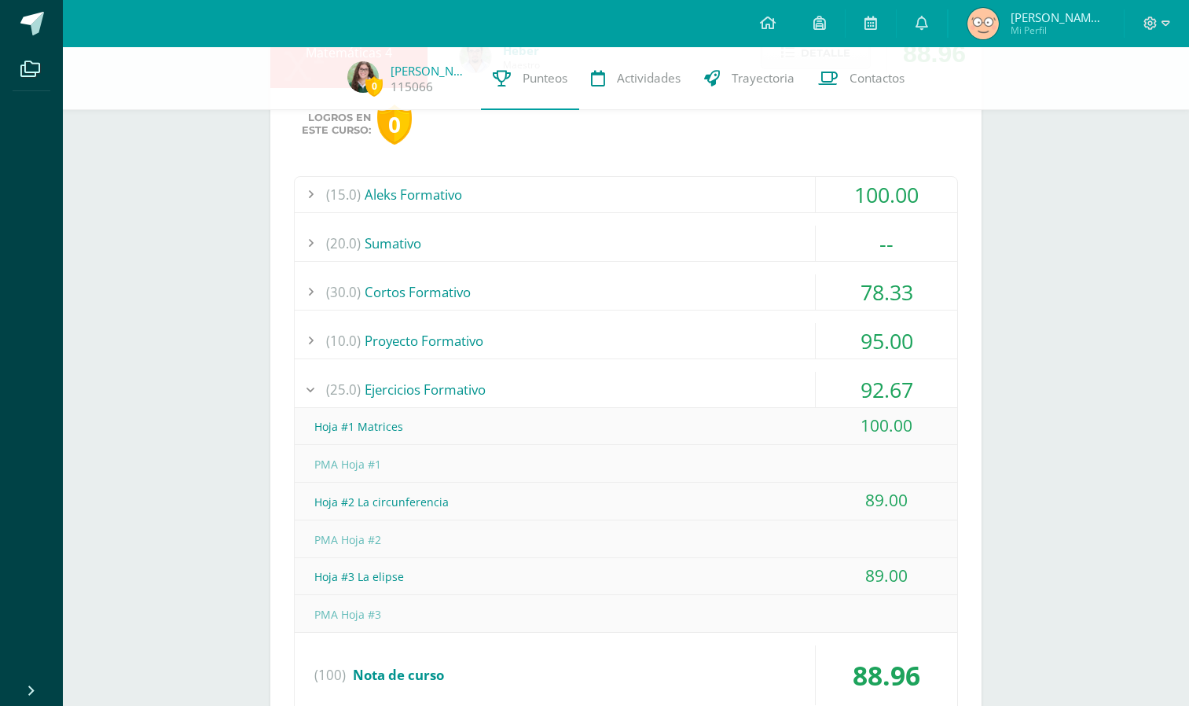
click at [585, 381] on div "(25.0) Ejercicios Formativo" at bounding box center [626, 389] width 663 height 35
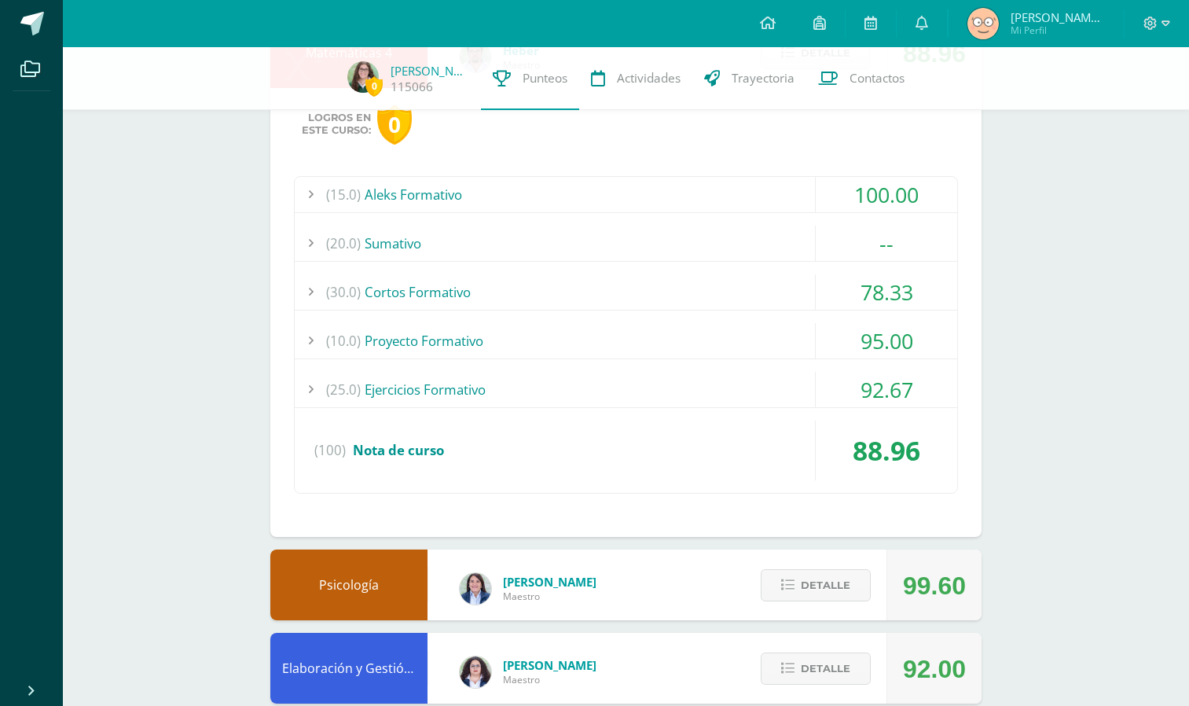
click at [578, 284] on div "(30.0) Cortos Formativo" at bounding box center [626, 291] width 663 height 35
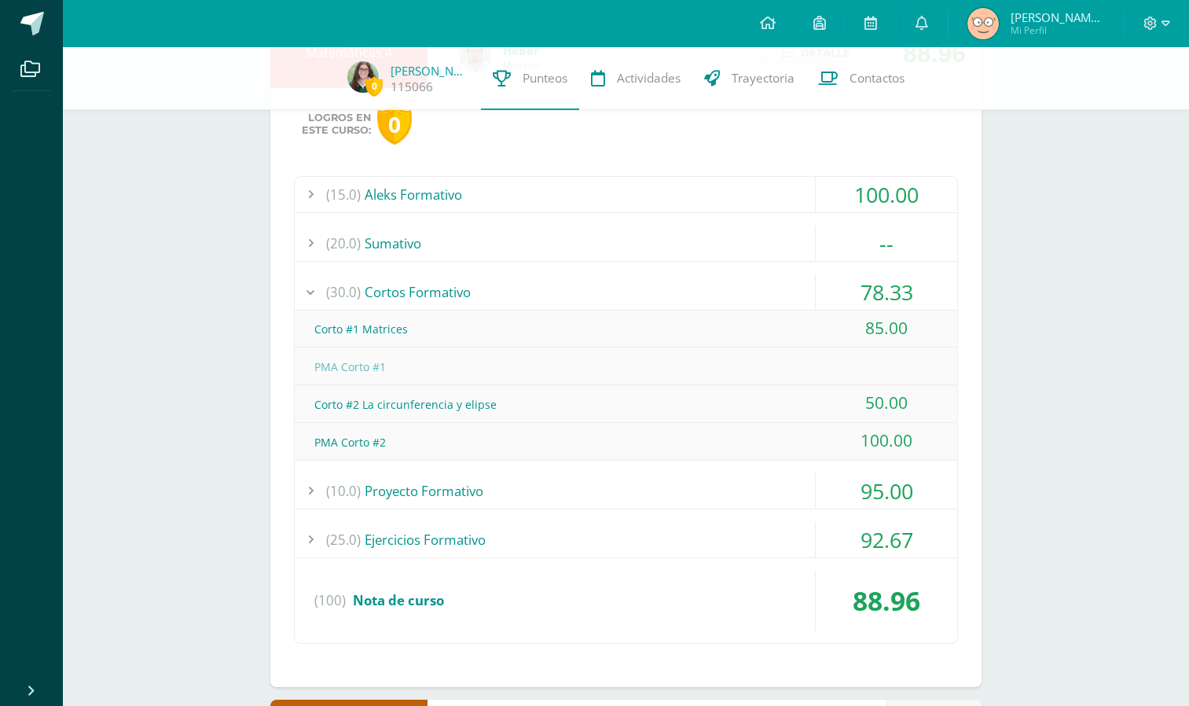
click at [578, 284] on div "(30.0) Cortos Formativo" at bounding box center [626, 291] width 663 height 35
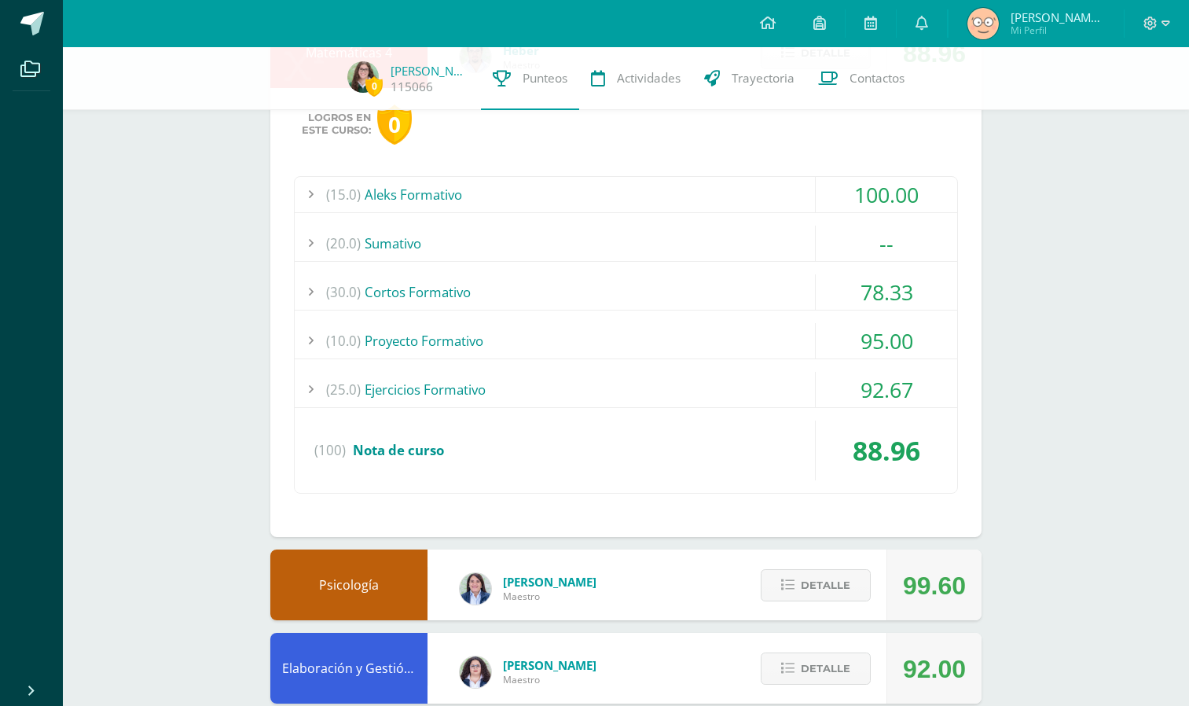
click at [522, 193] on div "(15.0) Aleks Formativo" at bounding box center [626, 194] width 663 height 35
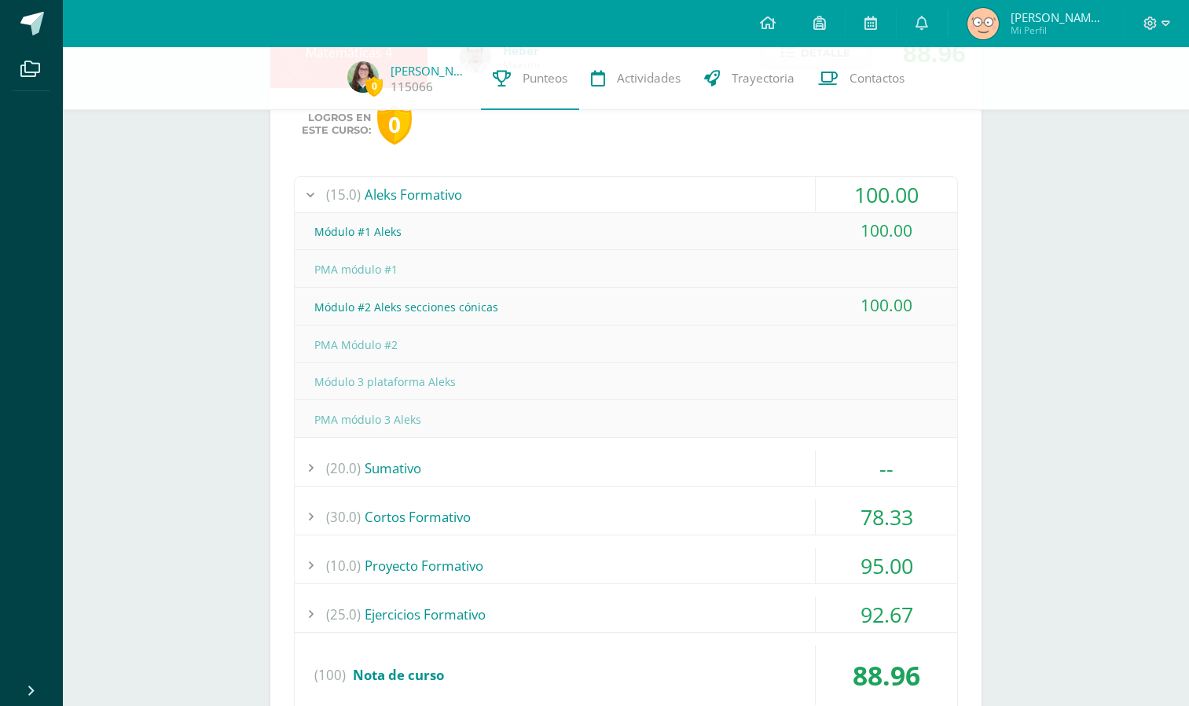
click at [522, 196] on div "(15.0) Aleks Formativo" at bounding box center [626, 194] width 663 height 35
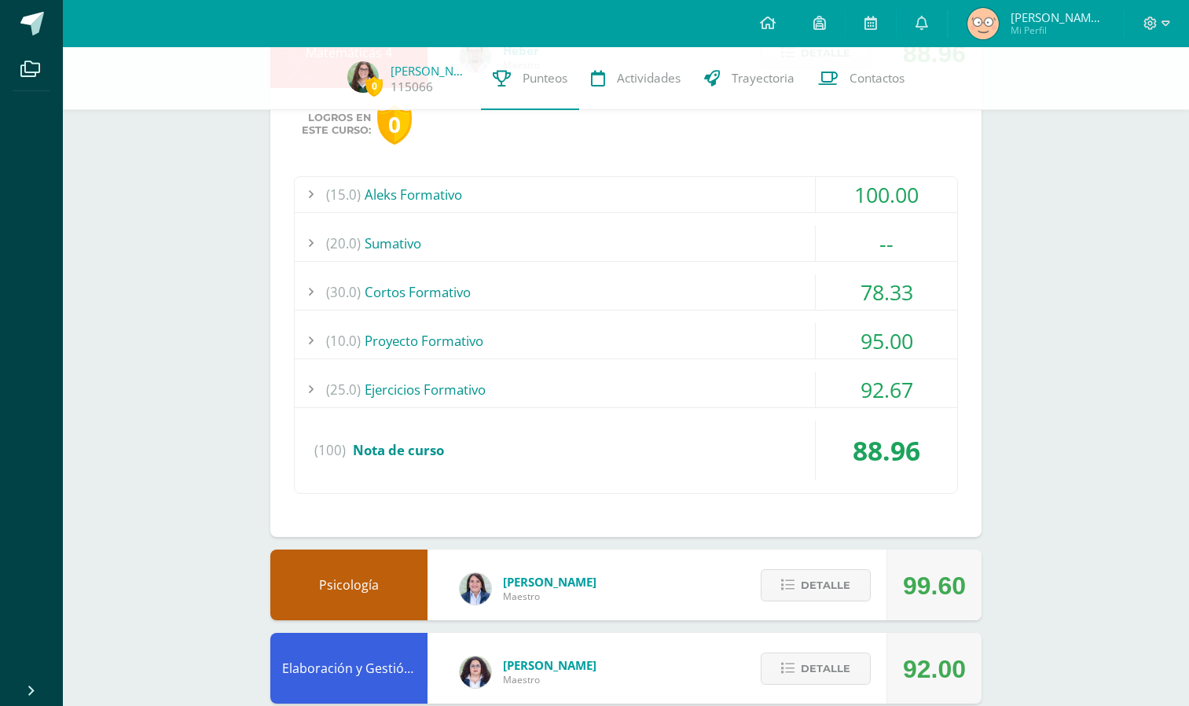
click at [535, 239] on div "(20.0) [GEOGRAPHIC_DATA]" at bounding box center [626, 243] width 663 height 35
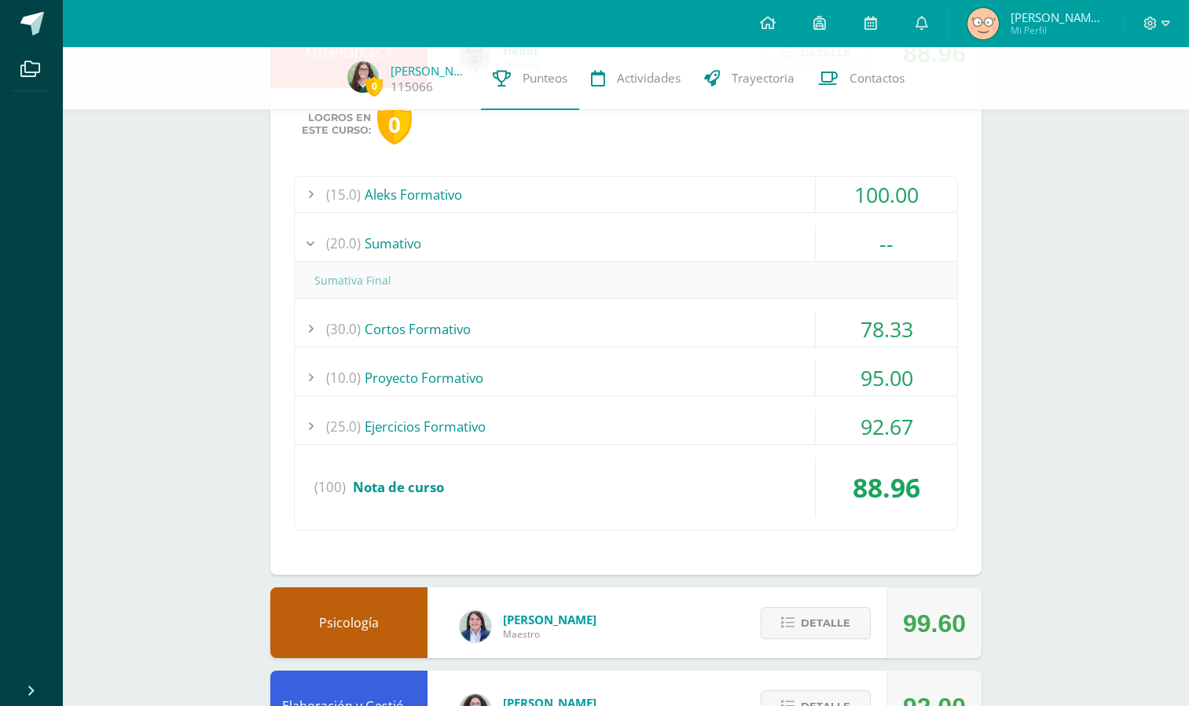
click at [535, 239] on div "(20.0) [GEOGRAPHIC_DATA]" at bounding box center [626, 243] width 663 height 35
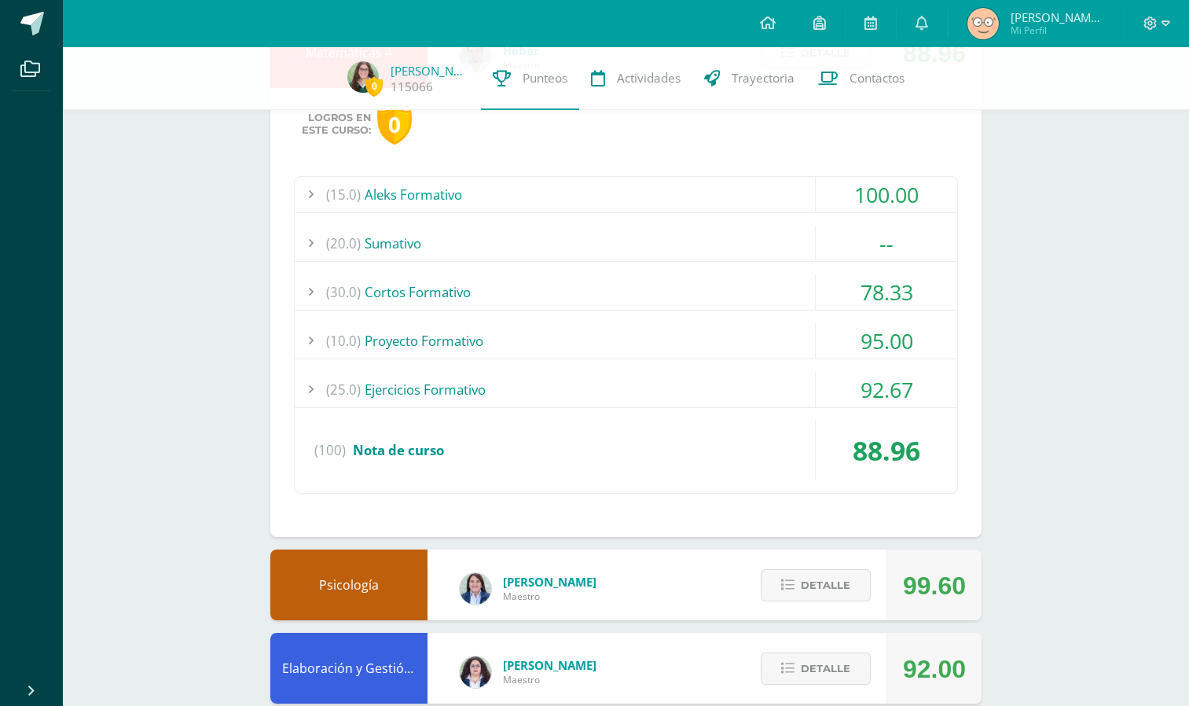
click at [553, 333] on div "(10.0) Proyecto Formativo" at bounding box center [626, 340] width 663 height 35
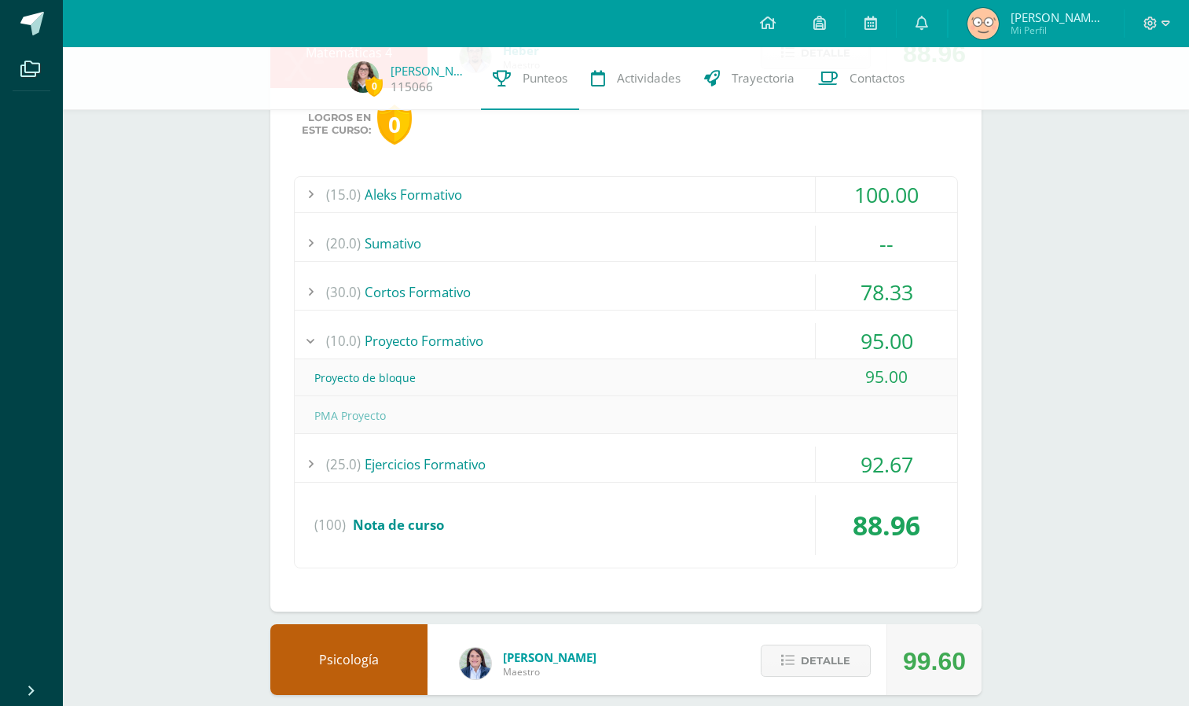
click at [553, 333] on div "(10.0) Proyecto Formativo" at bounding box center [626, 340] width 663 height 35
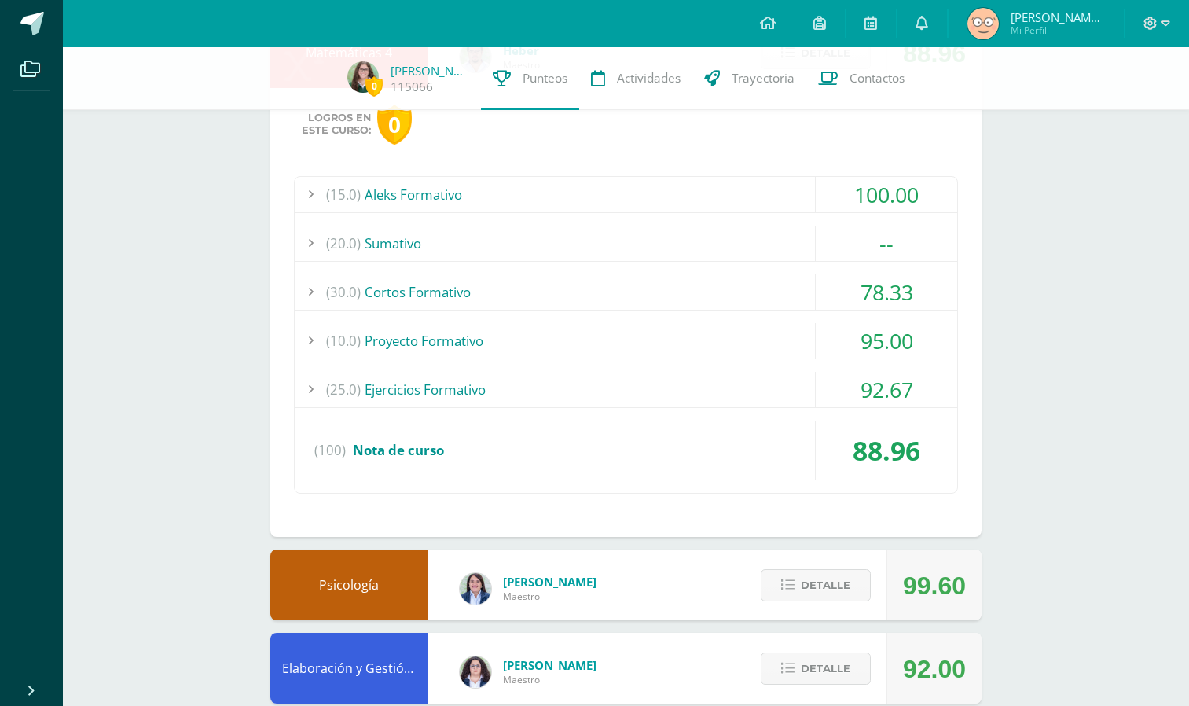
click at [522, 245] on div "(20.0) [GEOGRAPHIC_DATA]" at bounding box center [626, 243] width 663 height 35
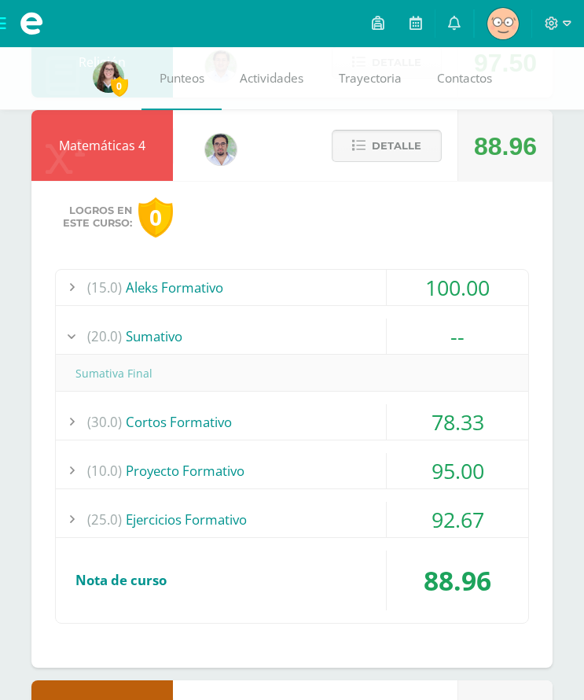
click at [373, 151] on span "Detalle" at bounding box center [397, 145] width 50 height 29
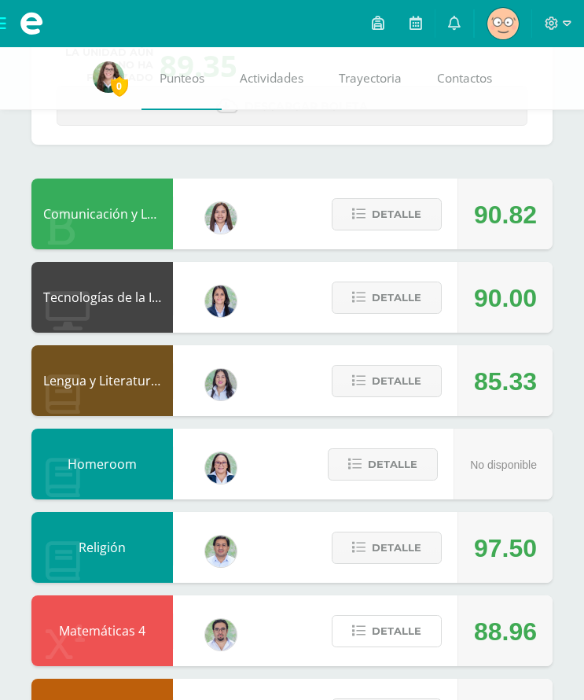
scroll to position [143, 0]
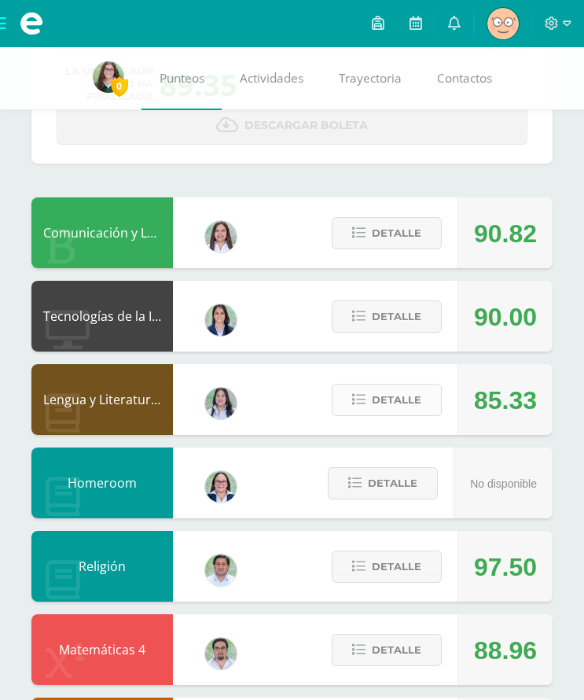
click at [388, 408] on span "Detalle" at bounding box center [397, 399] width 50 height 29
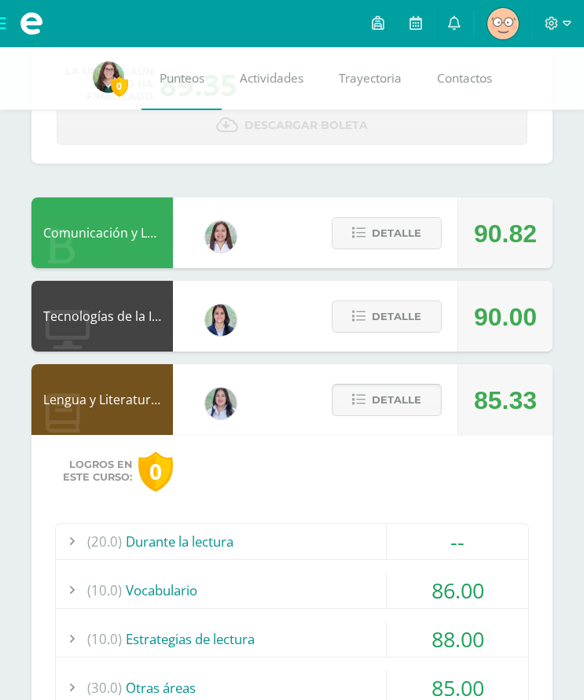
scroll to position [392, 0]
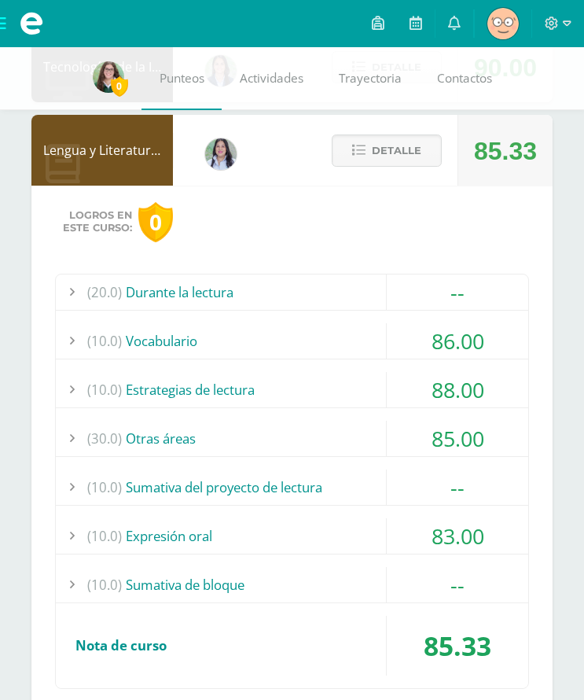
click at [244, 295] on div "(20.0) Durante la lectura" at bounding box center [292, 291] width 472 height 35
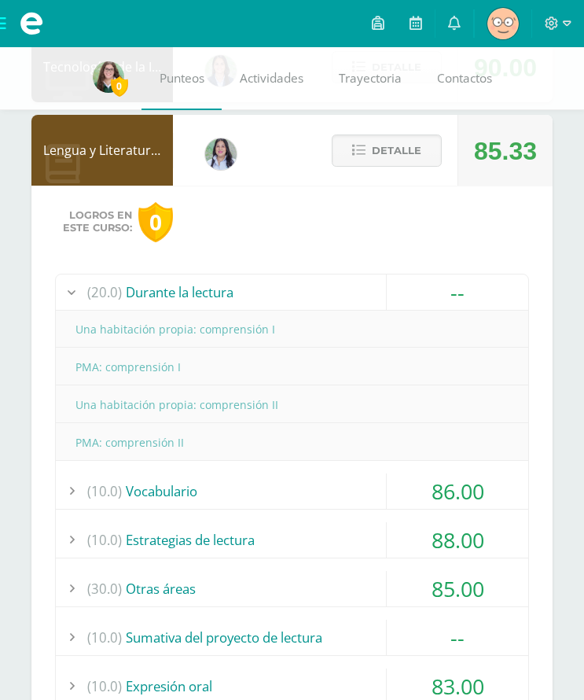
click at [244, 295] on div "(20.0) Durante la lectura" at bounding box center [292, 291] width 472 height 35
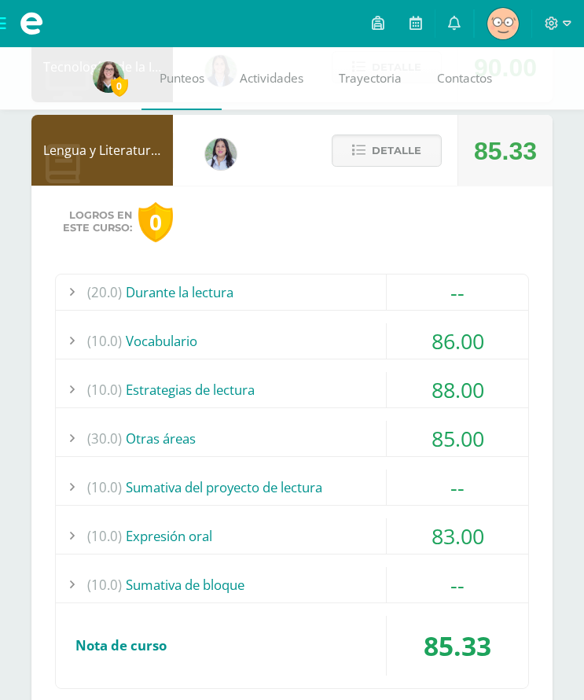
click at [280, 474] on div "(10.0) Sumativa del proyecto de lectura" at bounding box center [292, 486] width 472 height 35
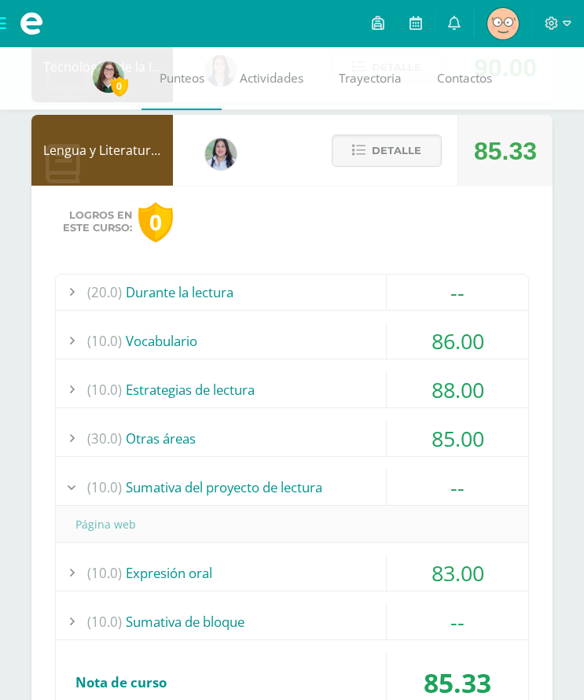
click at [280, 474] on div "(10.0) Sumativa del proyecto de lectura" at bounding box center [292, 486] width 472 height 35
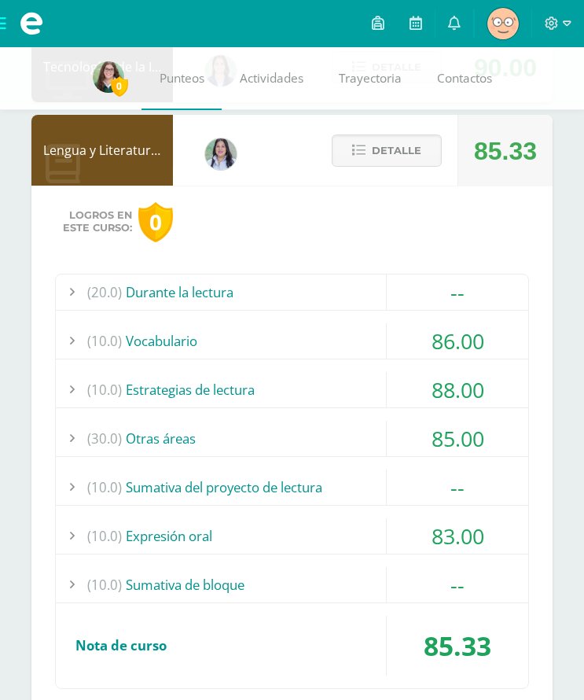
click at [311, 582] on div "(10.0) Sumativa de bloque" at bounding box center [292, 584] width 472 height 35
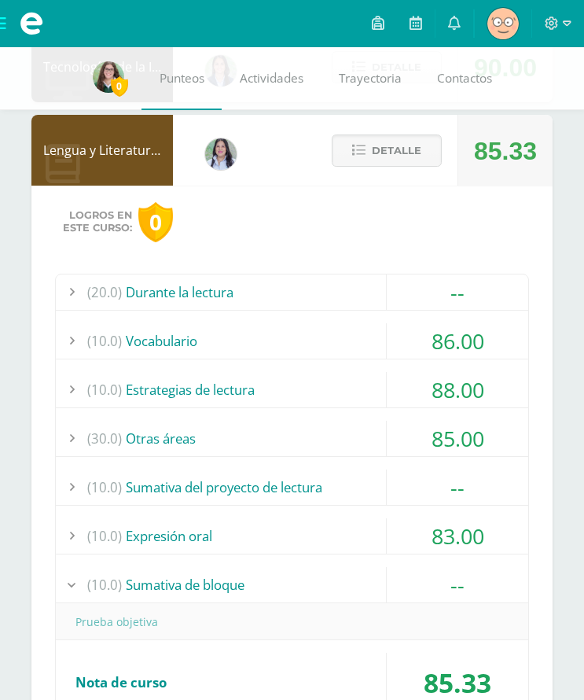
click at [311, 582] on div "(10.0) Sumativa de bloque" at bounding box center [292, 584] width 472 height 35
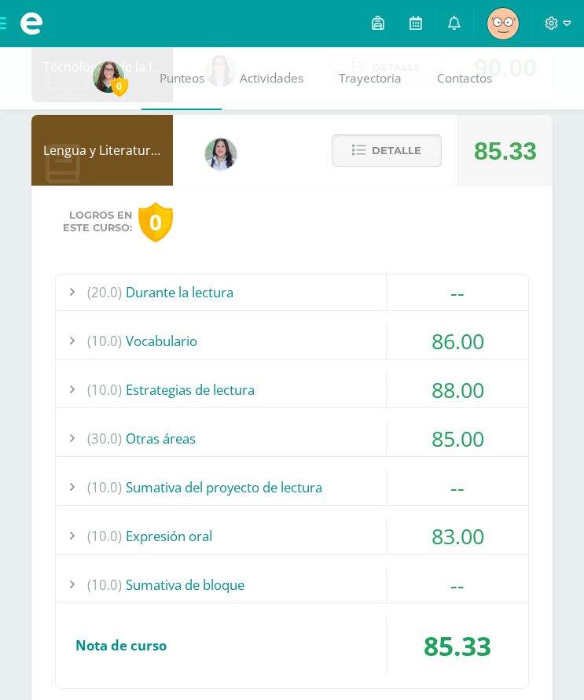
click at [397, 152] on span "Detalle" at bounding box center [397, 150] width 50 height 29
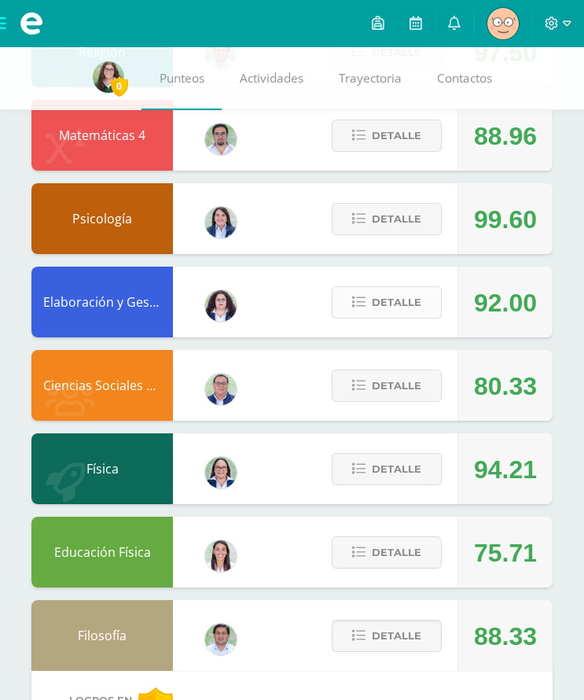
click at [401, 296] on span "Detalle" at bounding box center [397, 302] width 50 height 29
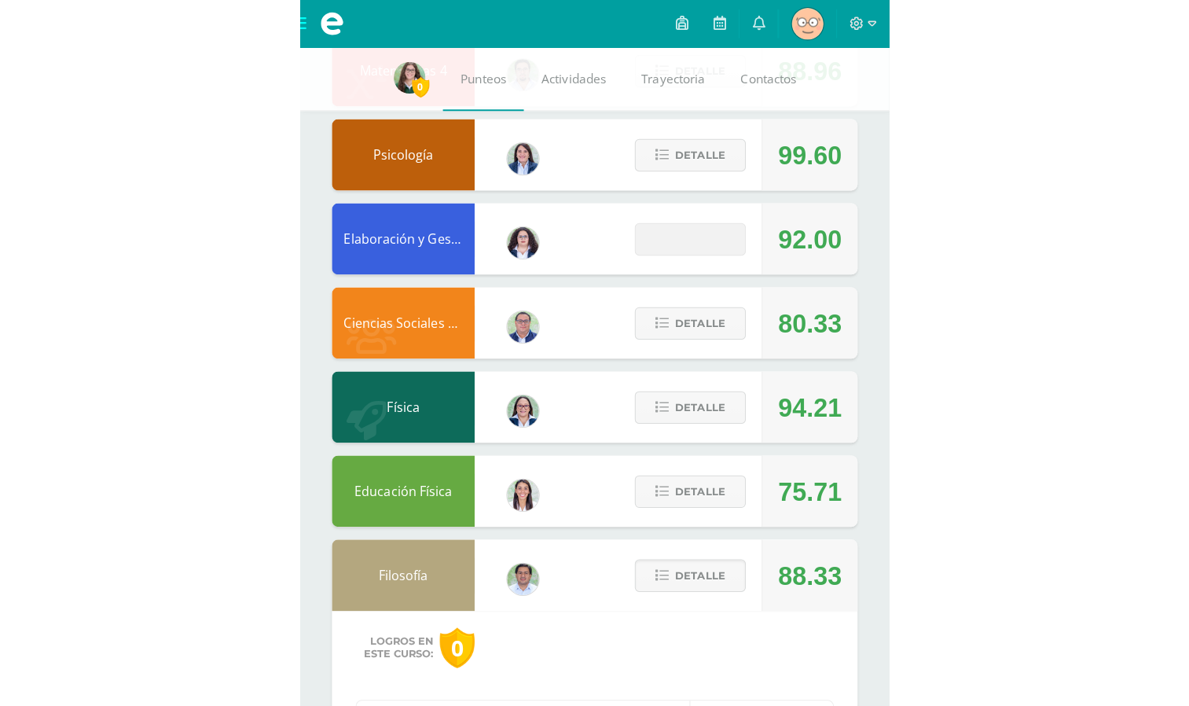
scroll to position [727, 0]
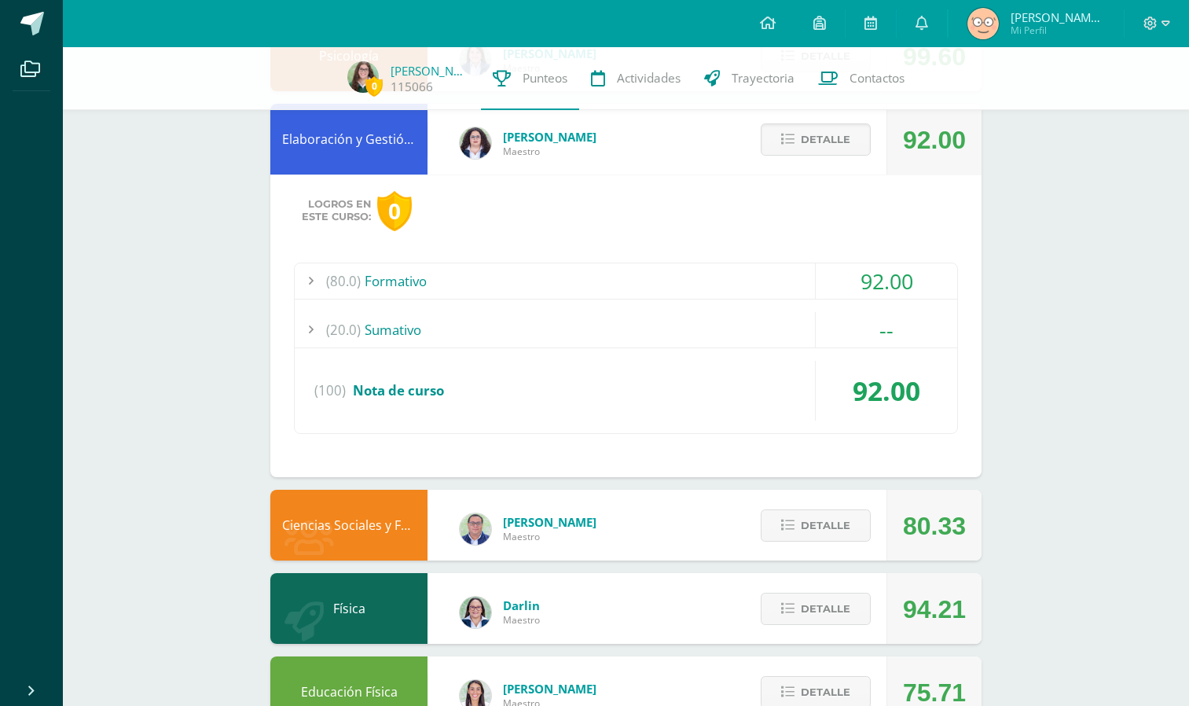
click at [517, 336] on div "(20.0) [GEOGRAPHIC_DATA]" at bounding box center [626, 329] width 663 height 35
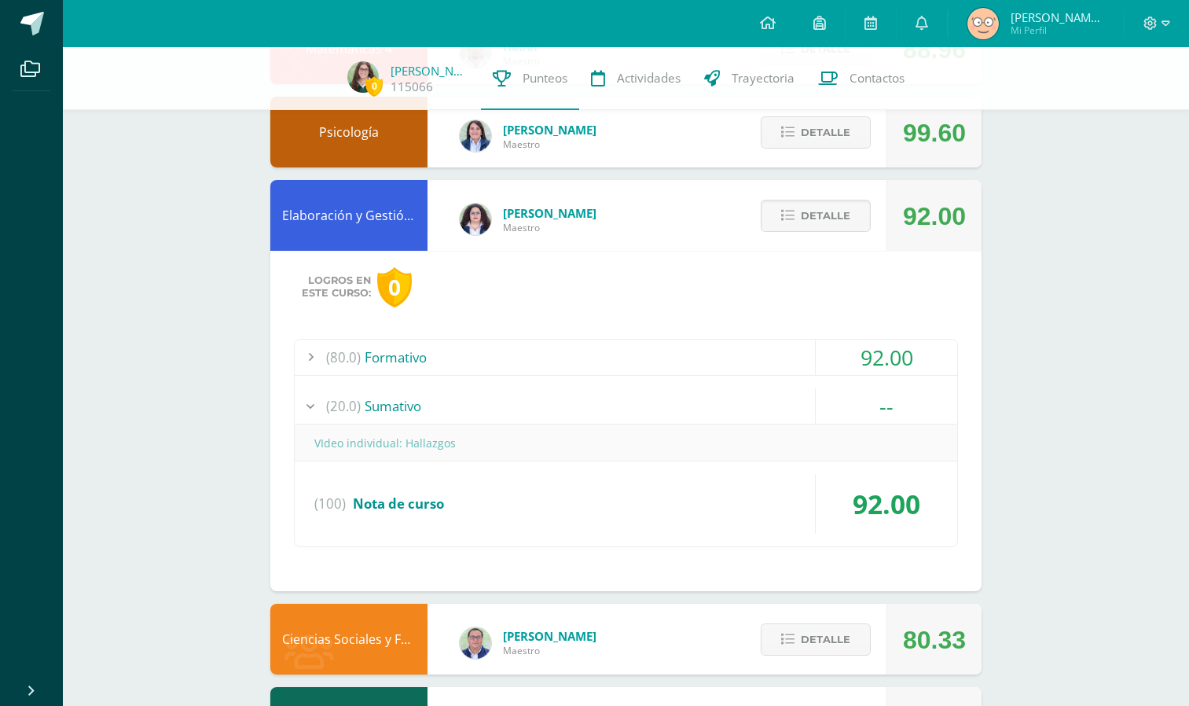
scroll to position [644, 0]
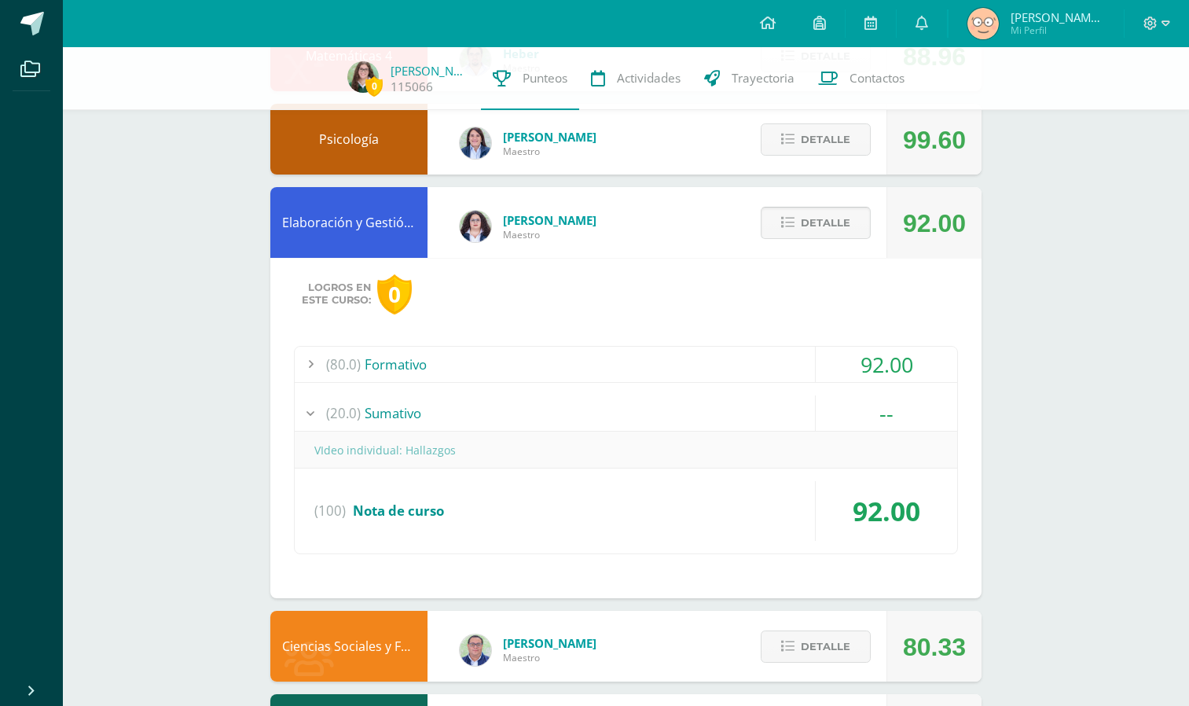
click at [821, 235] on span "Detalle" at bounding box center [826, 222] width 50 height 29
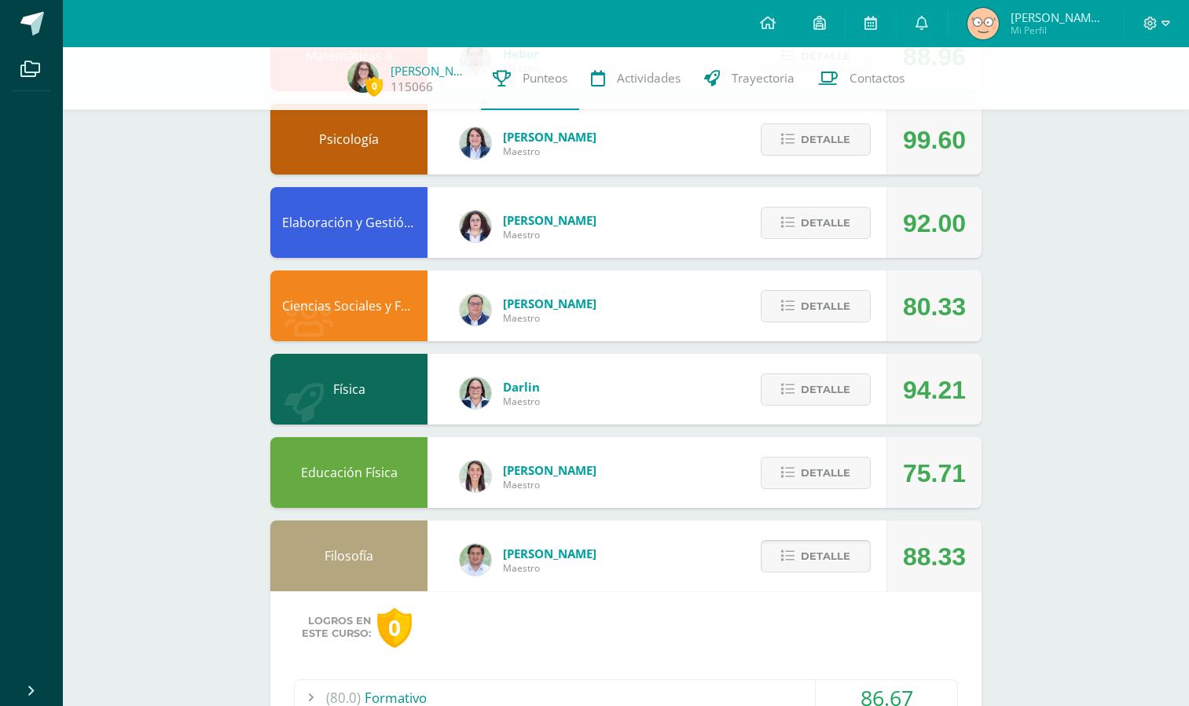
click at [799, 560] on button "Detalle" at bounding box center [816, 556] width 110 height 32
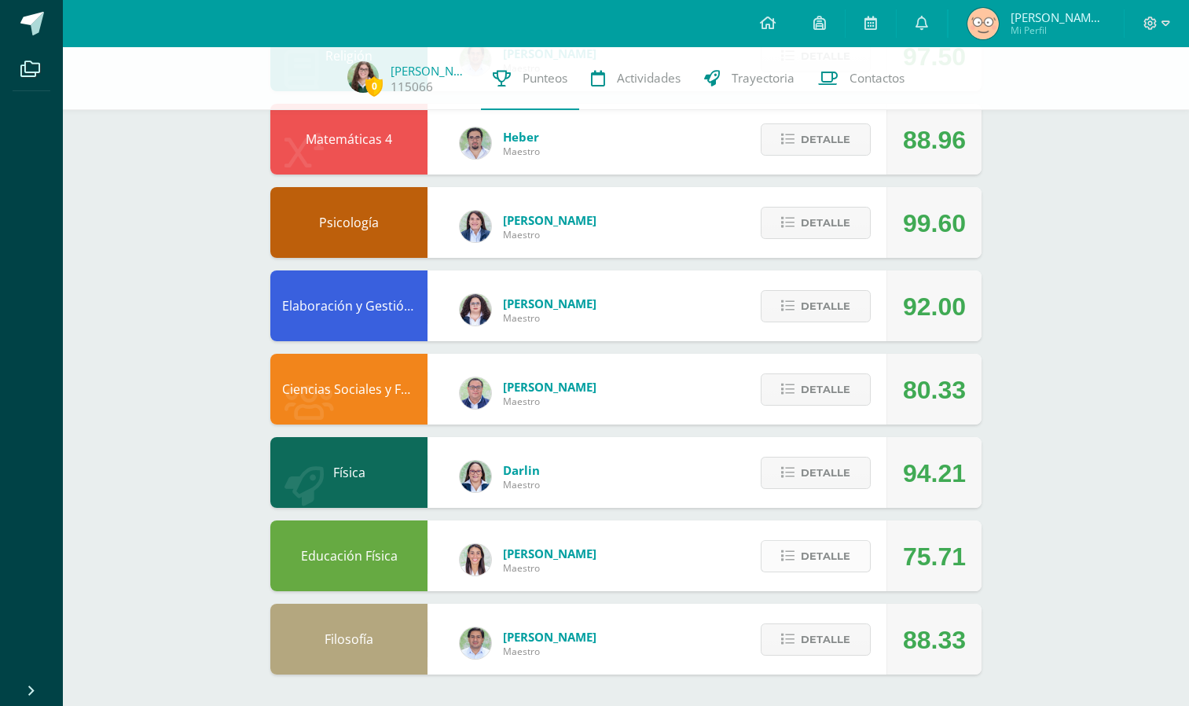
click at [805, 565] on span "Detalle" at bounding box center [826, 556] width 50 height 29
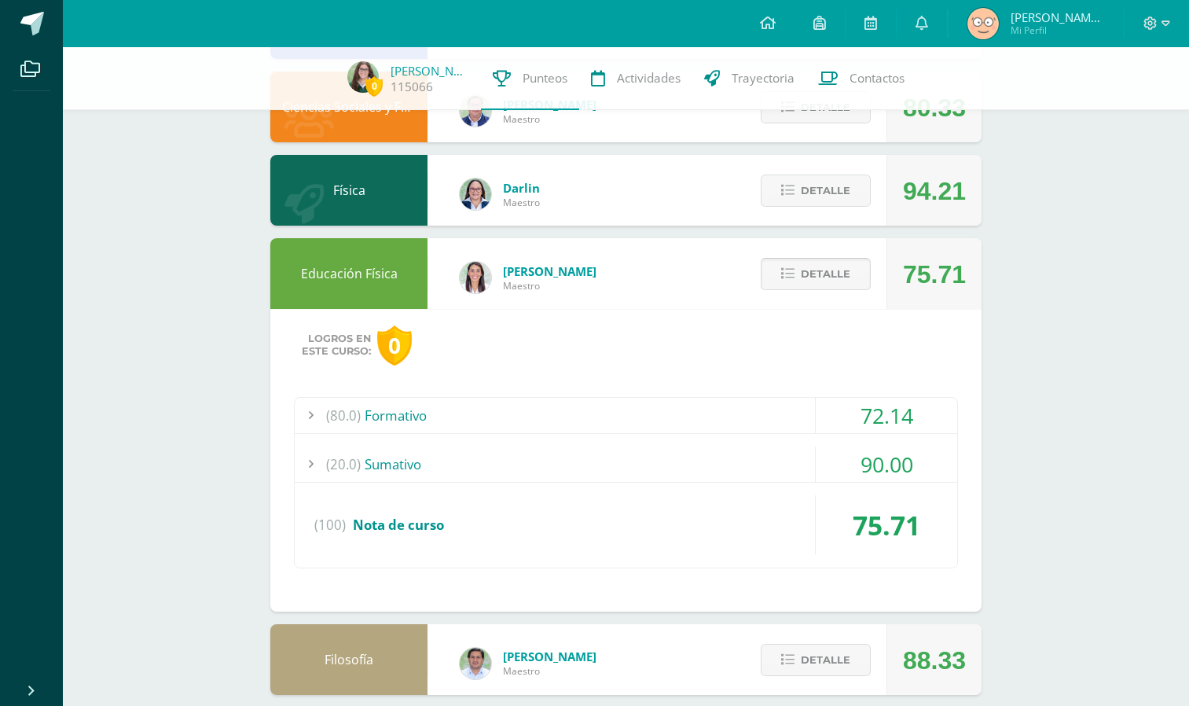
scroll to position [842, 0]
click at [721, 414] on div "(80.0) Formativo" at bounding box center [626, 416] width 663 height 35
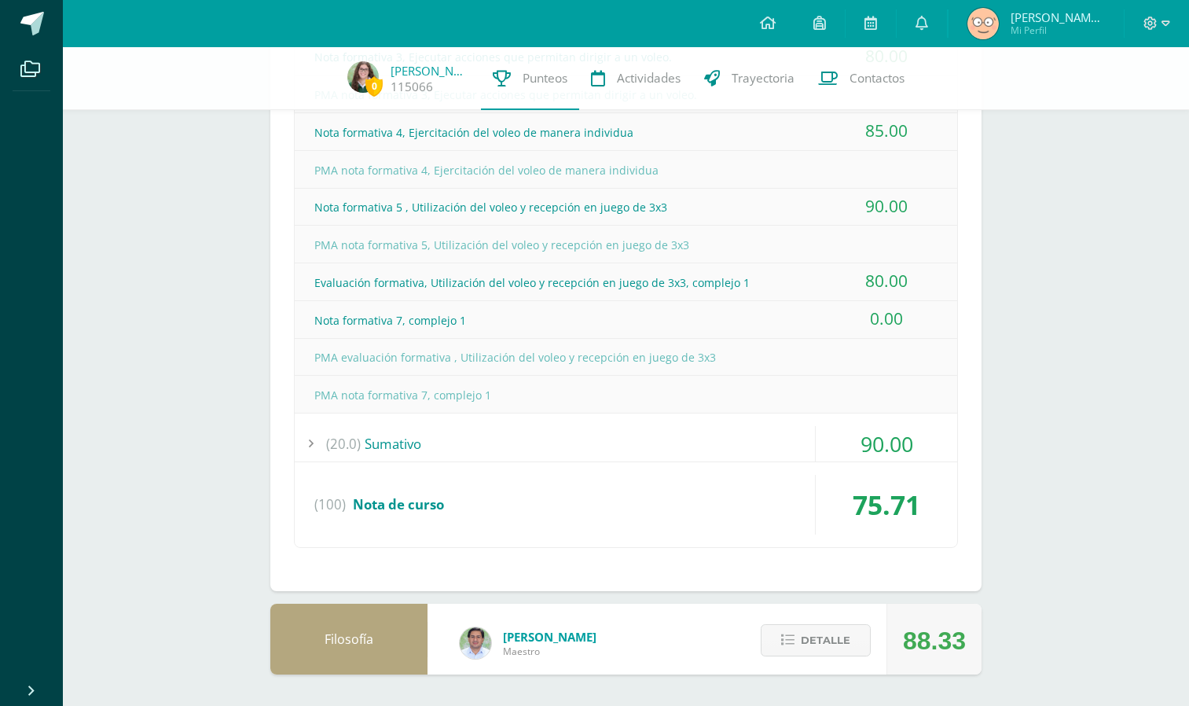
click at [721, 439] on div "(20.0) [GEOGRAPHIC_DATA]" at bounding box center [626, 443] width 663 height 35
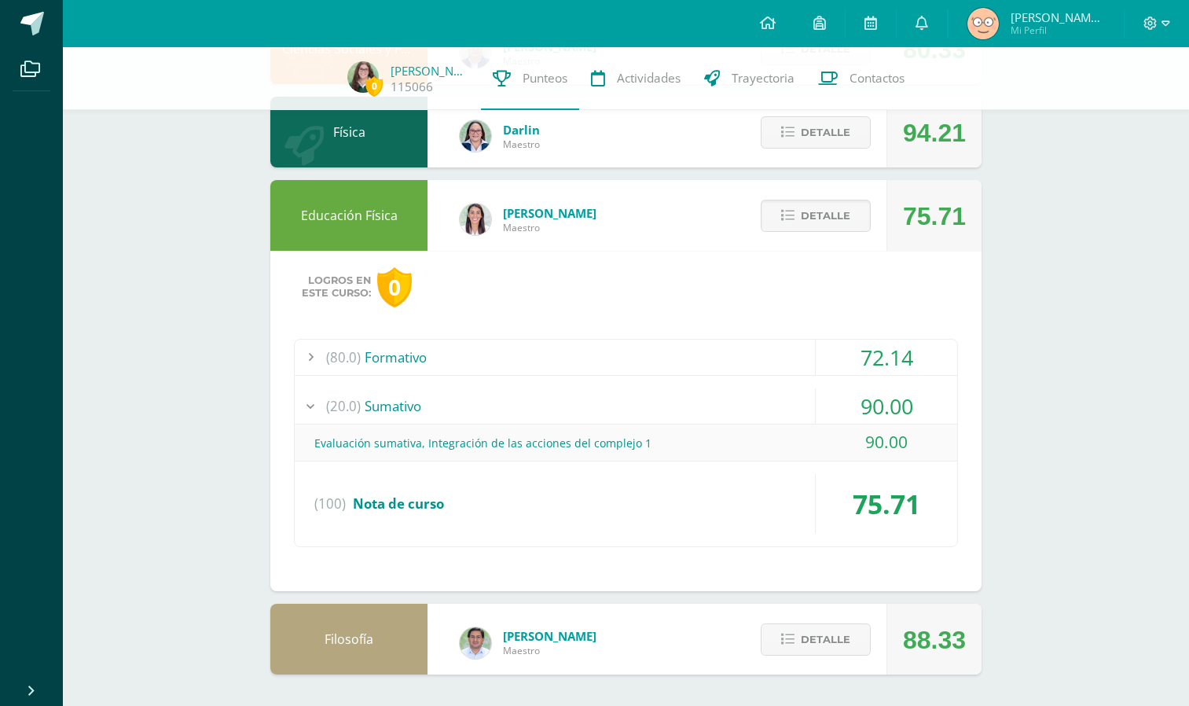
scroll to position [901, 0]
click at [791, 224] on button "Detalle" at bounding box center [816, 216] width 110 height 32
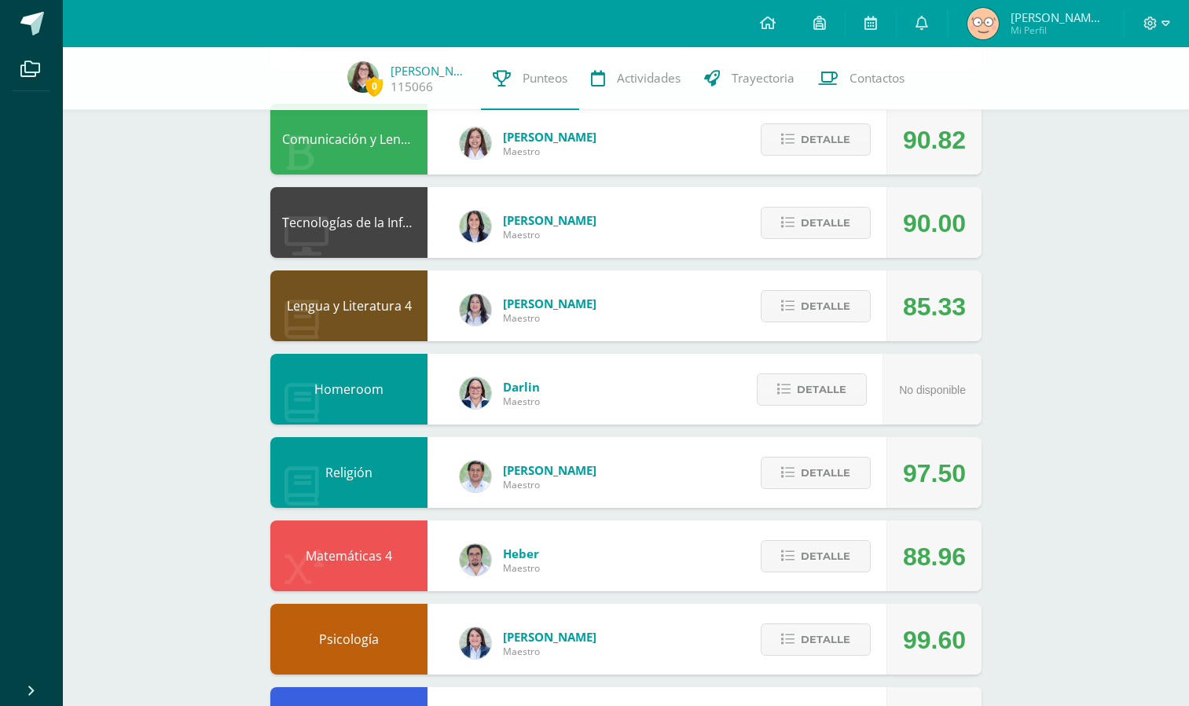
scroll to position [0, 0]
